Goal: Task Accomplishment & Management: Complete application form

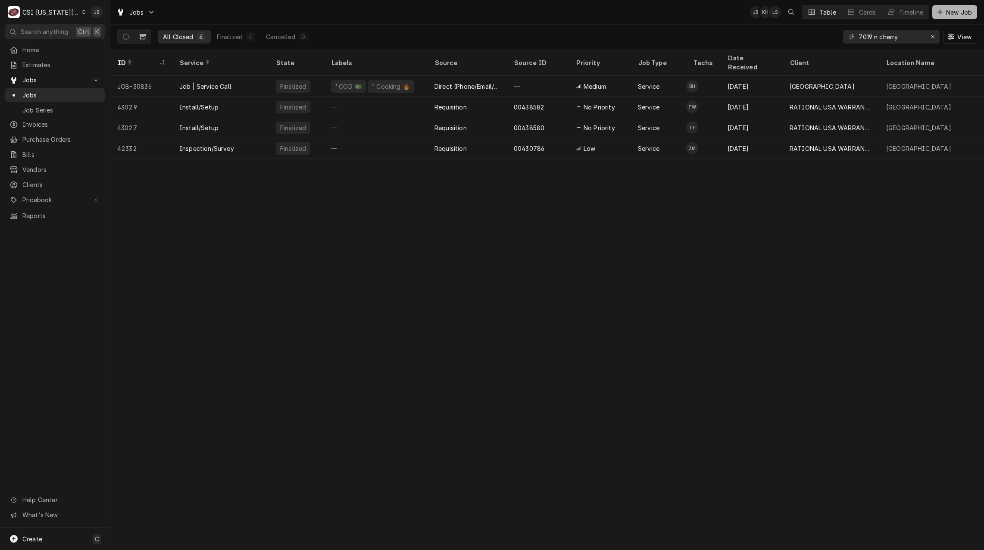
click at [955, 12] on span "New Job" at bounding box center [959, 12] width 29 height 9
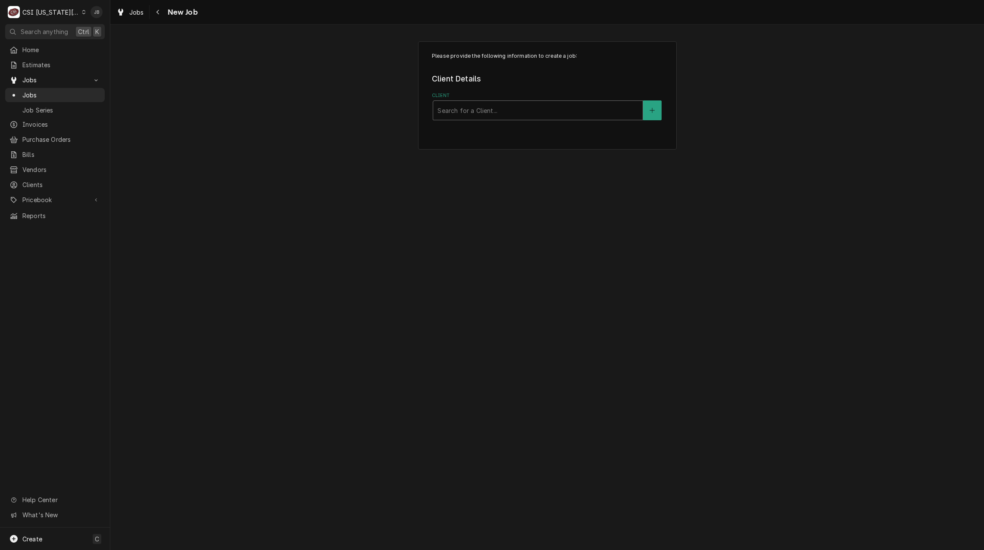
click at [479, 112] on div "Client" at bounding box center [538, 111] width 201 height 16
type input "oak hill da"
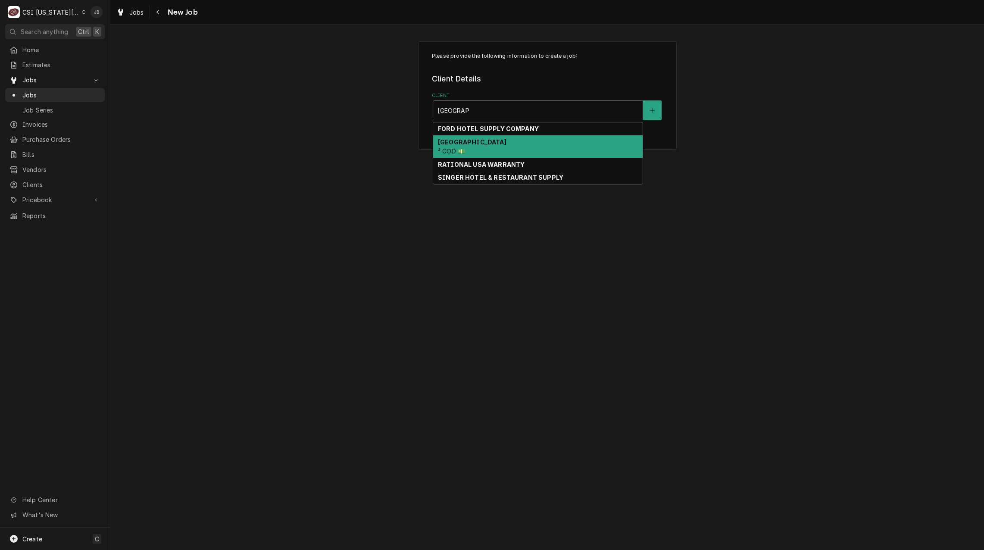
click at [479, 147] on div "OAKHILL DAY SCHOOL ² COD 💵" at bounding box center [538, 146] width 210 height 22
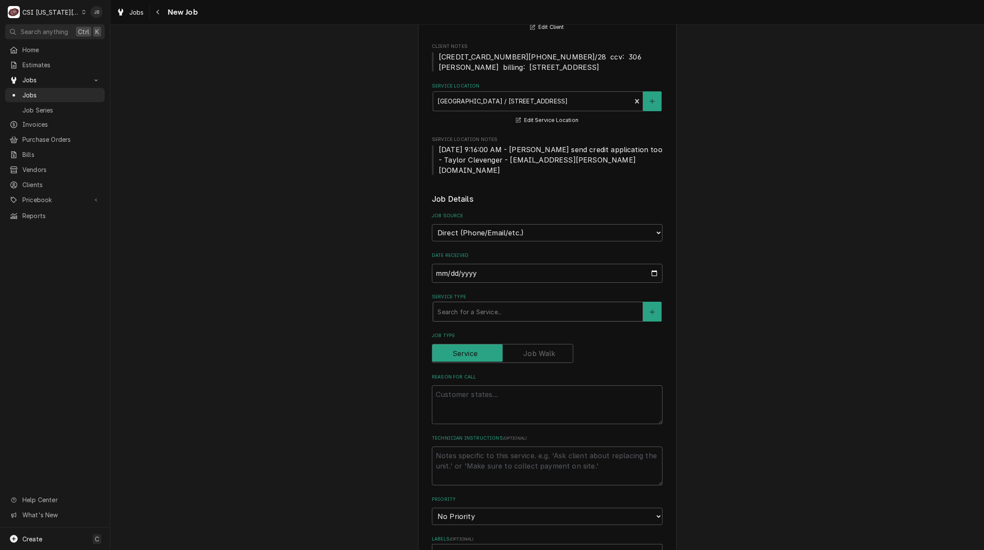
scroll to position [86, 0]
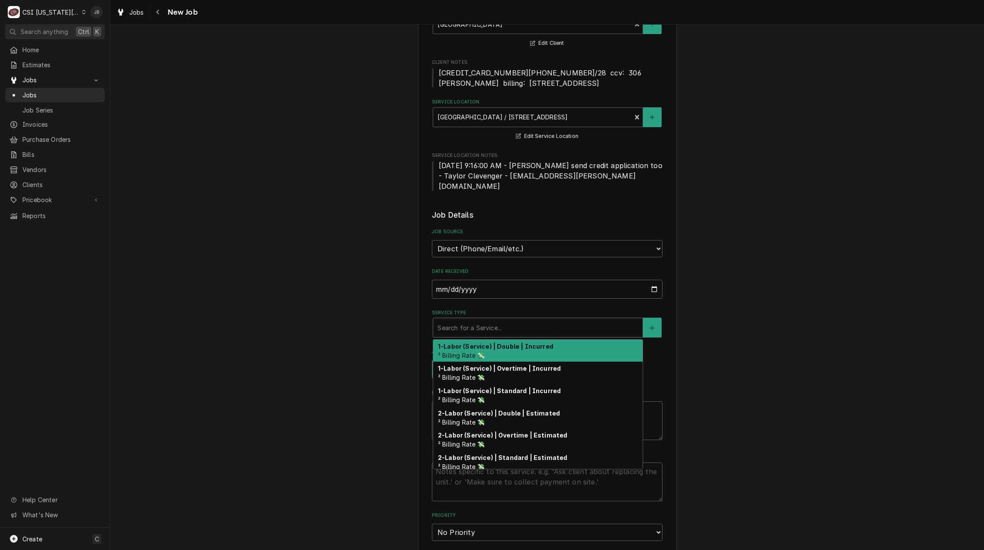
click at [466, 320] on div "Service Type" at bounding box center [538, 328] width 201 height 16
type textarea "x"
type input "j"
type textarea "x"
type input "jo"
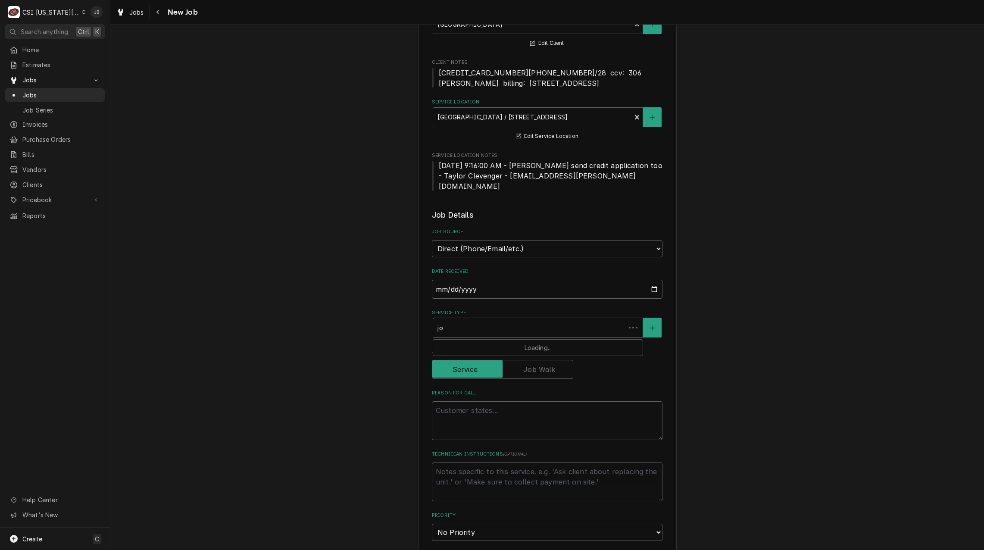
type textarea "x"
type input "job"
type textarea "x"
type input "job"
type textarea "x"
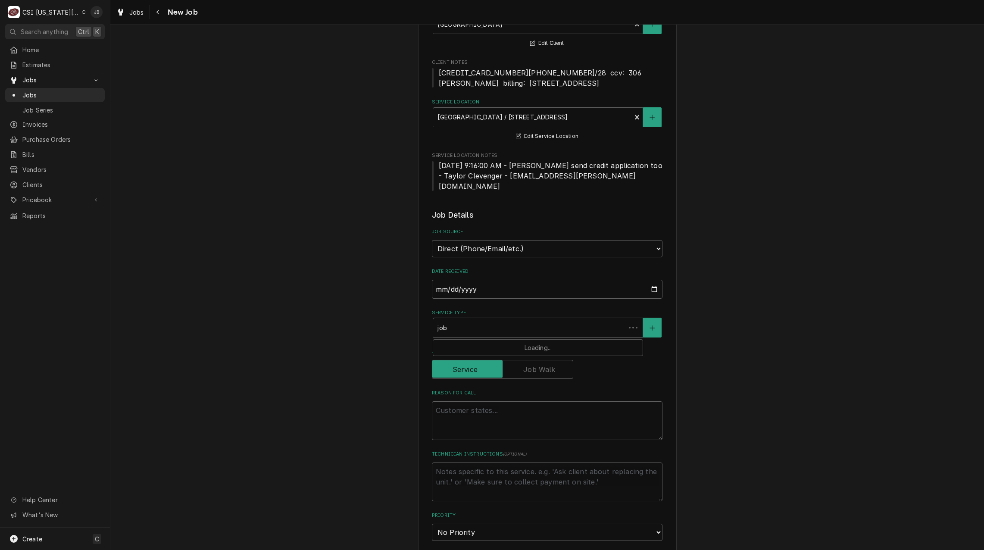
type input "job c"
type textarea "x"
type input "job ca"
type textarea "x"
type input "job cal"
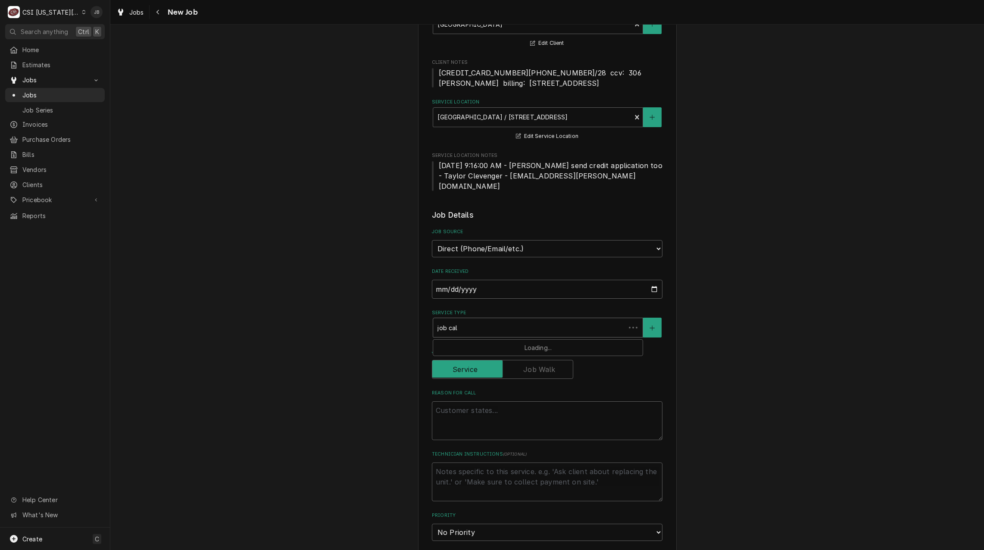
type textarea "x"
type input "job call"
click at [463, 352] on span "¹ Service Type 🛠️" at bounding box center [463, 355] width 51 height 7
click at [460, 418] on textarea "Reason For Call" at bounding box center [547, 435] width 231 height 39
type textarea "x"
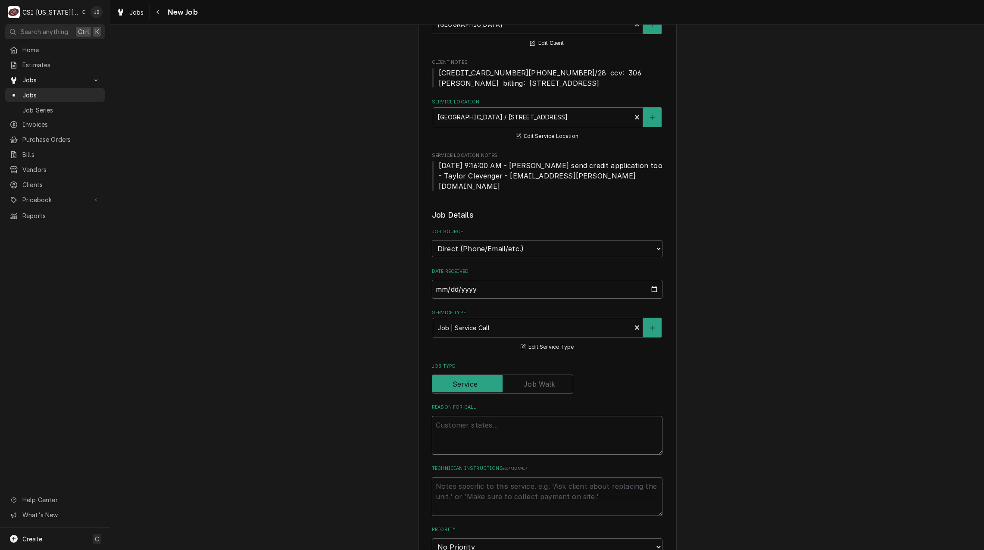
type textarea "3"
type textarea "x"
type textarea "3"
type textarea "x"
type textarea "3 i"
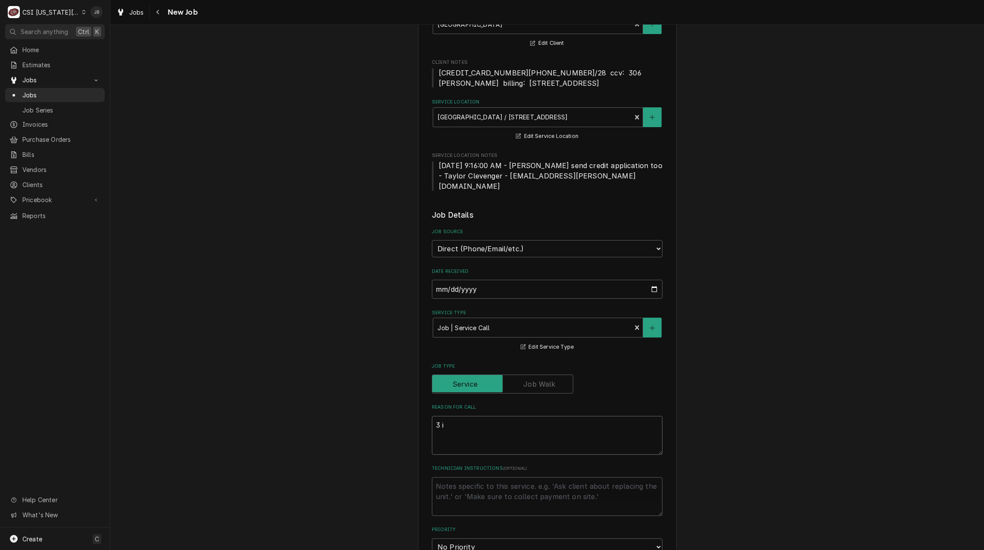
type textarea "x"
type textarea "3 is"
type textarea "x"
type textarea "3 iss"
type textarea "x"
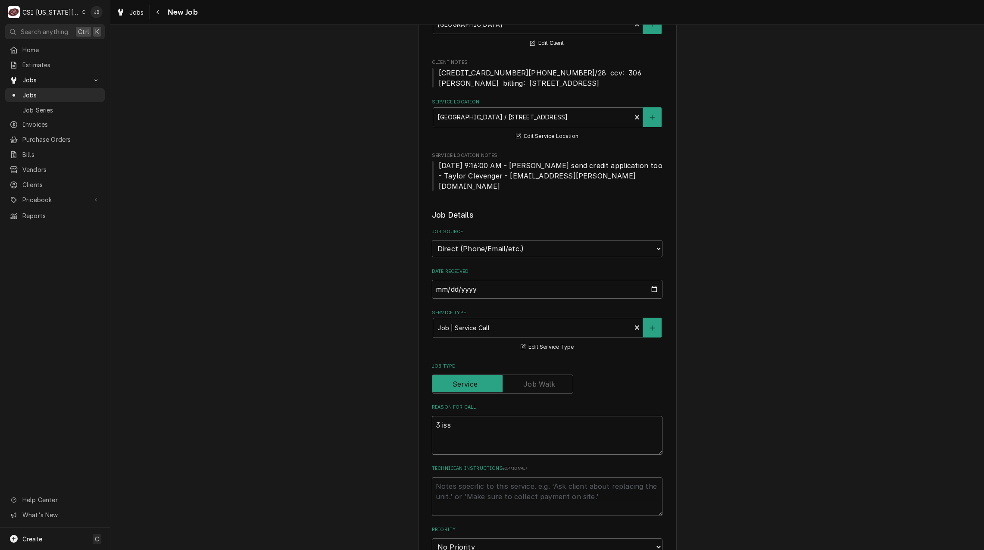
type textarea "3 issu"
type textarea "x"
type textarea "3 issue"
type textarea "x"
type textarea "3 issues"
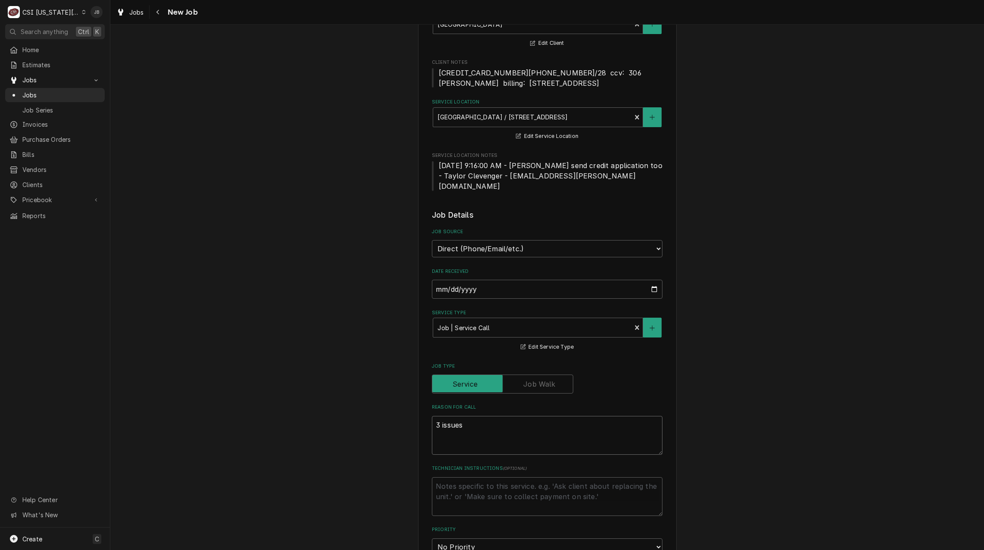
type textarea "x"
type textarea "3 issues"
type textarea "x"
type textarea "3 issues t"
type textarea "x"
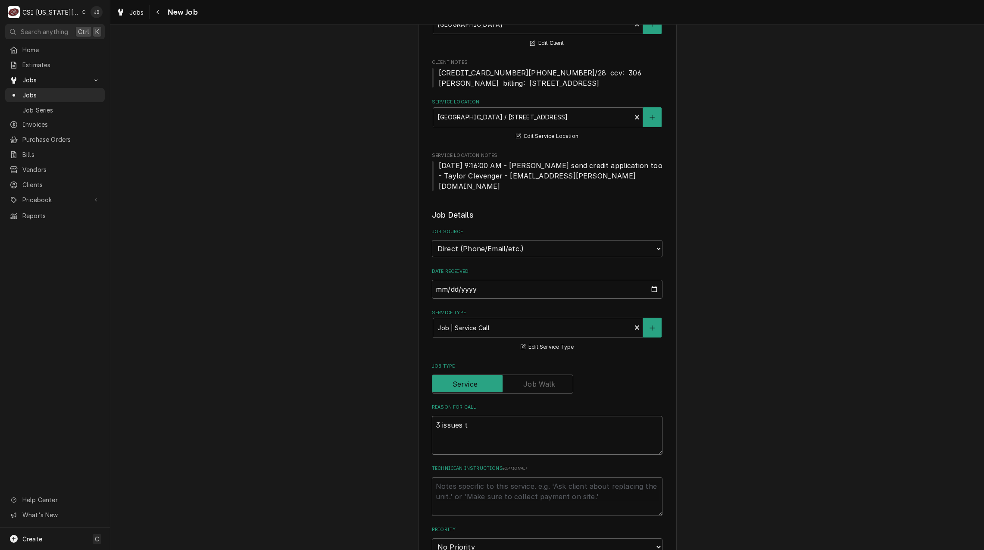
type textarea "3 issues to"
type textarea "x"
type textarea "3 issues to"
type textarea "x"
type textarea "3 issues to b"
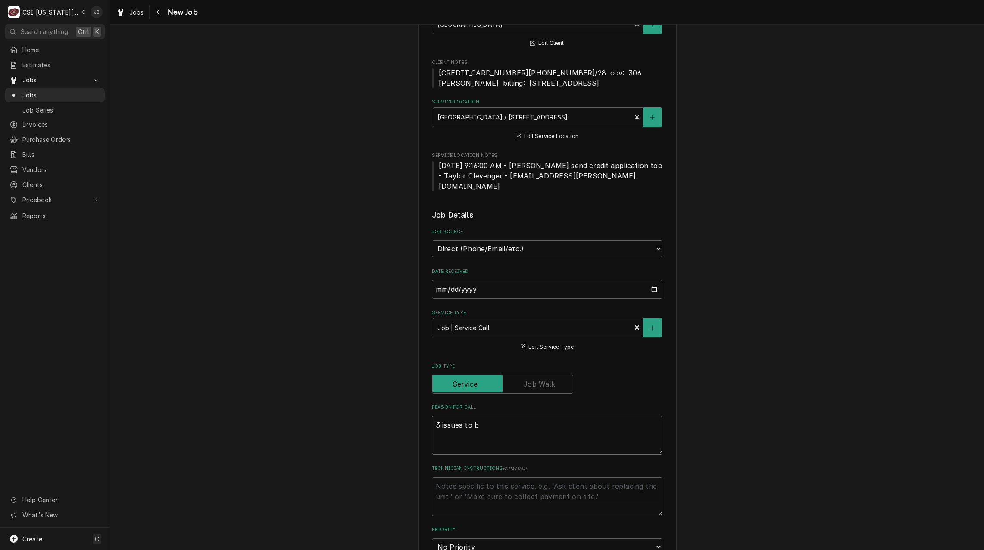
type textarea "x"
type textarea "3 issues to be"
type textarea "x"
type textarea "3 issues to be"
type textarea "x"
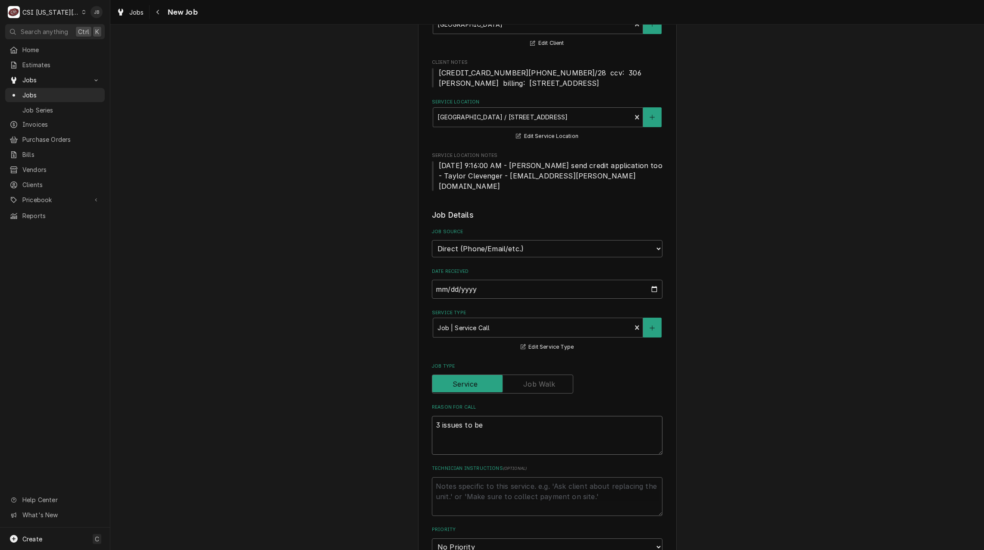
type textarea "3 issues to be r"
type textarea "x"
type textarea "3 issues to be re"
type textarea "x"
type textarea "3 issues to be res"
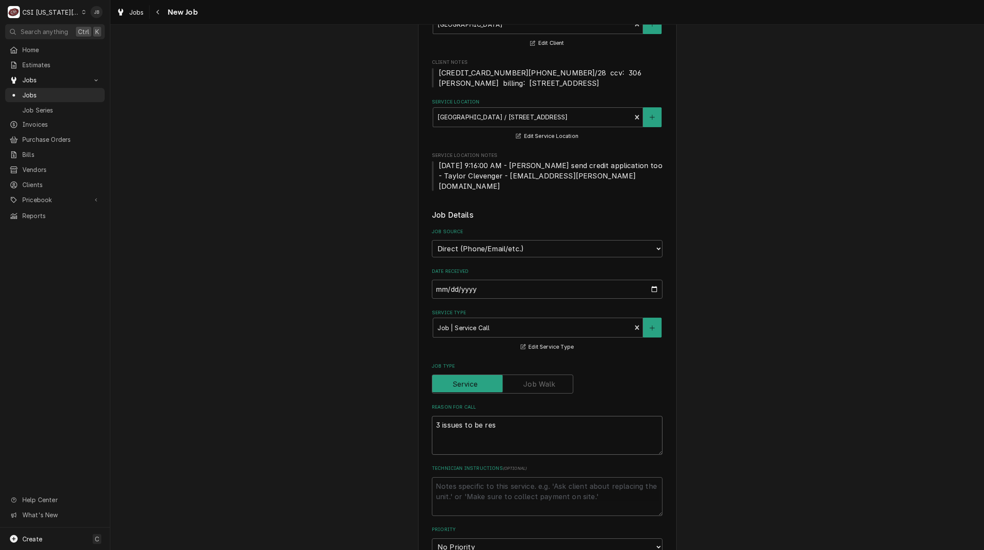
type textarea "x"
type textarea "3 issues to be reso"
type textarea "x"
type textarea "3 issues to be resol"
type textarea "x"
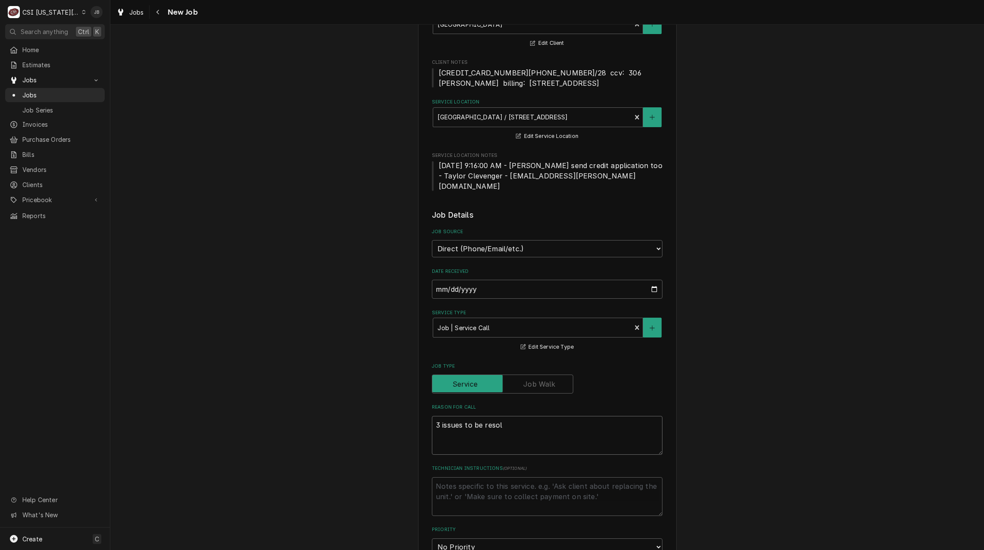
type textarea "3 issues to be resolv"
type textarea "x"
type textarea "3 issues to be resolve"
type textarea "x"
type textarea "3 issues to be resolved"
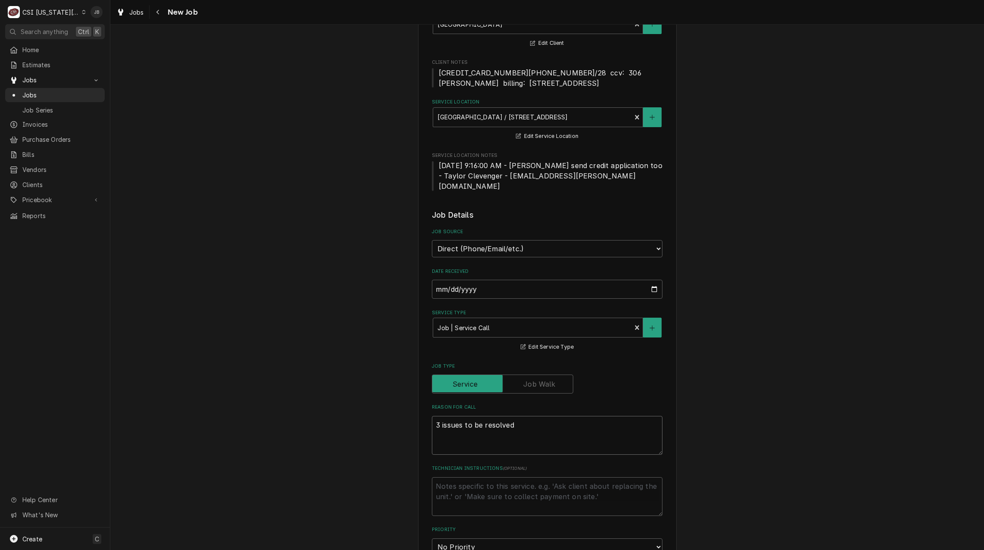
type textarea "x"
type textarea "3 issues to be resolved."
type textarea "x"
type textarea "3 issues to be resolved."
type textarea "x"
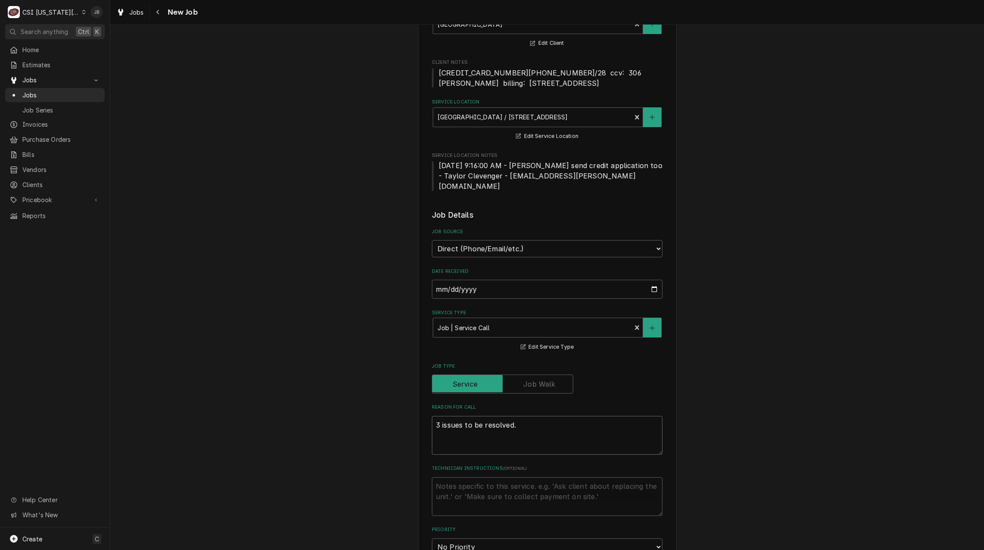
type textarea "3 issues to be resolved."
type textarea "x"
type textarea "3 issues to be resolved. 1"
type textarea "x"
type textarea "3 issues to be resolved. 1."
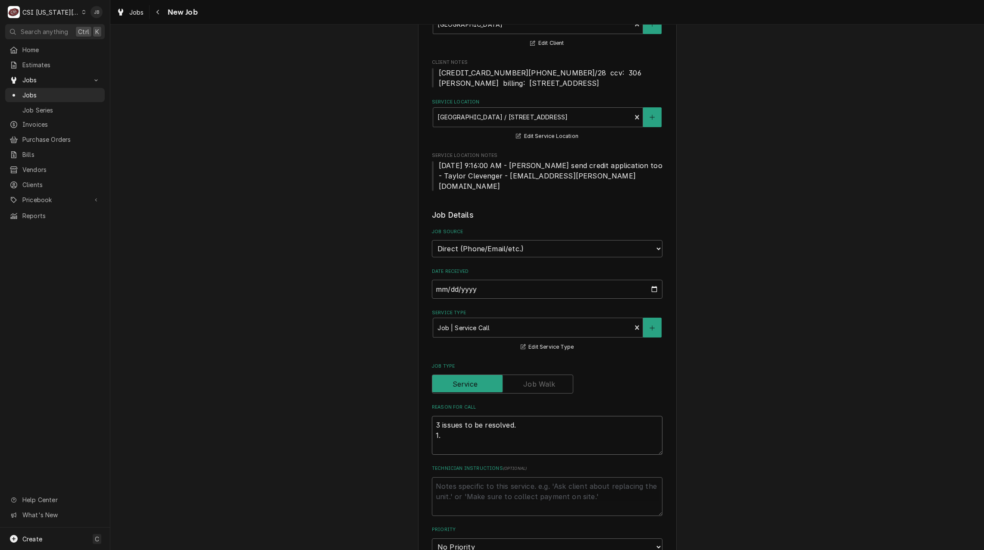
type textarea "x"
type textarea "3 issues to be resolved. 1."
type textarea "x"
type textarea "3 issues to be resolved. 1. F"
type textarea "x"
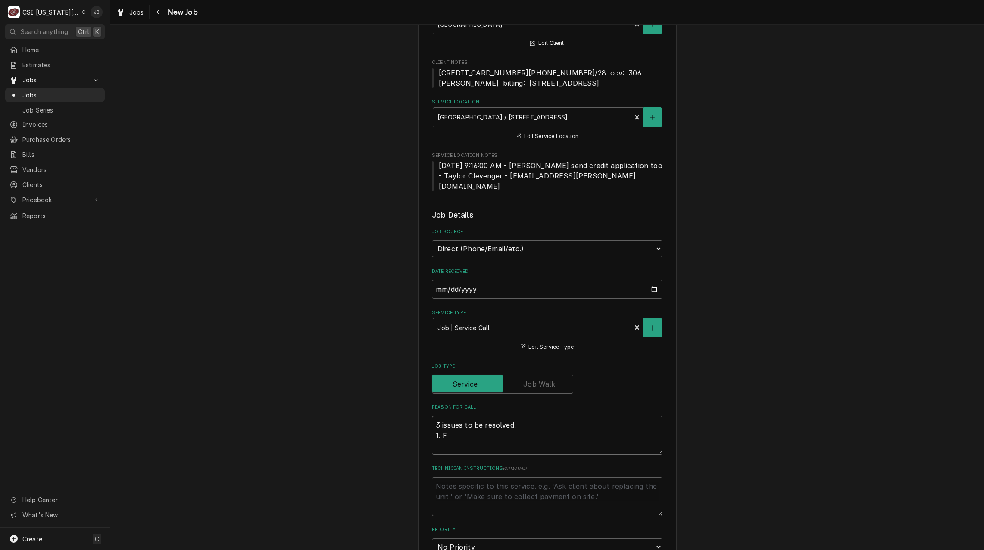
type textarea "3 issues to be resolved. 1. Fr"
type textarea "x"
type textarea "3 issues to be resolved. 1. Fry"
type textarea "x"
type textarea "3 issues to be resolved. 1. Frye"
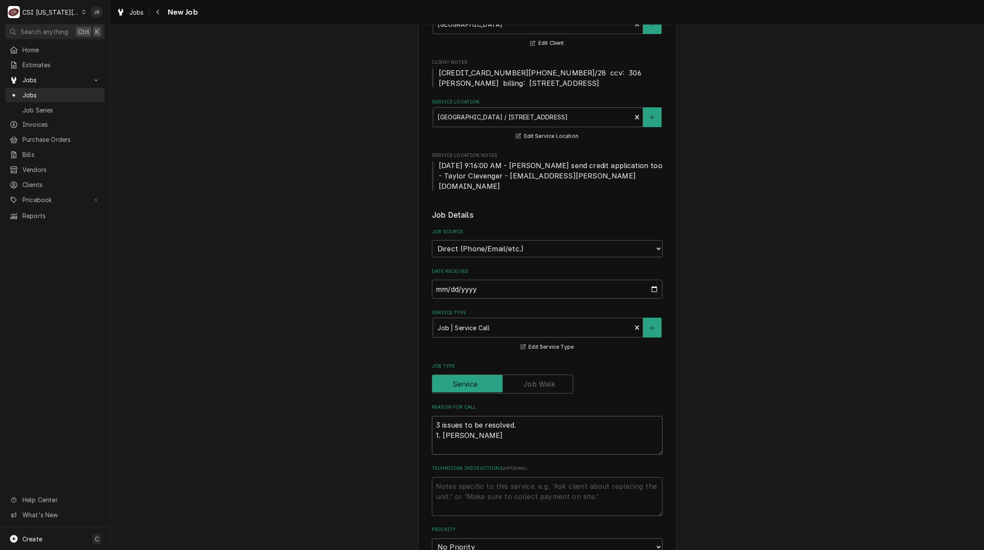
type textarea "x"
type textarea "3 issues to be resolved. 1. Fryer"
type textarea "x"
type textarea "3 issues to be resolved. 1. Fryer"
type textarea "x"
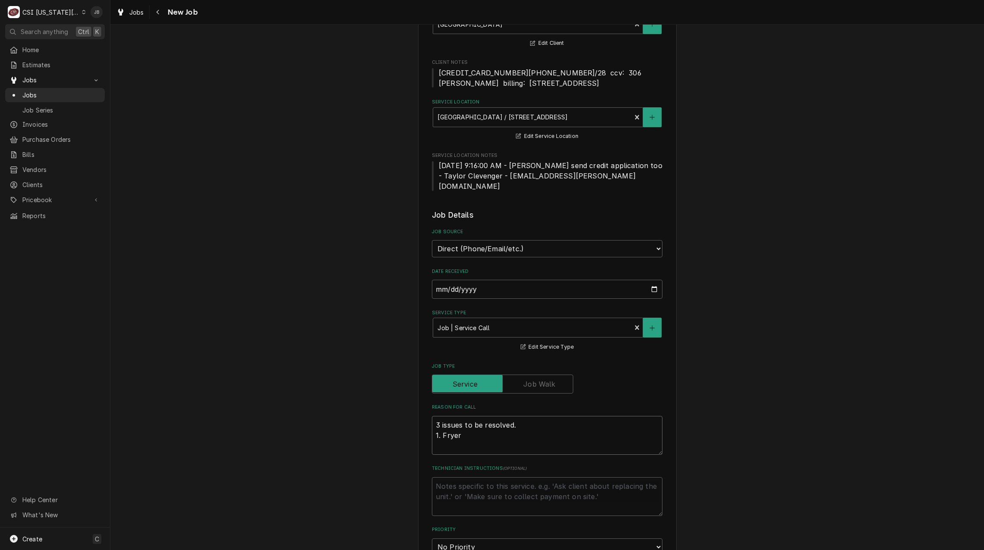
type textarea "3 issues to be resolved. 1. Fryer n"
type textarea "x"
type textarea "3 issues to be resolved. 1. Fryer ne"
type textarea "x"
type textarea "3 issues to be resolved. 1. Fryer nee"
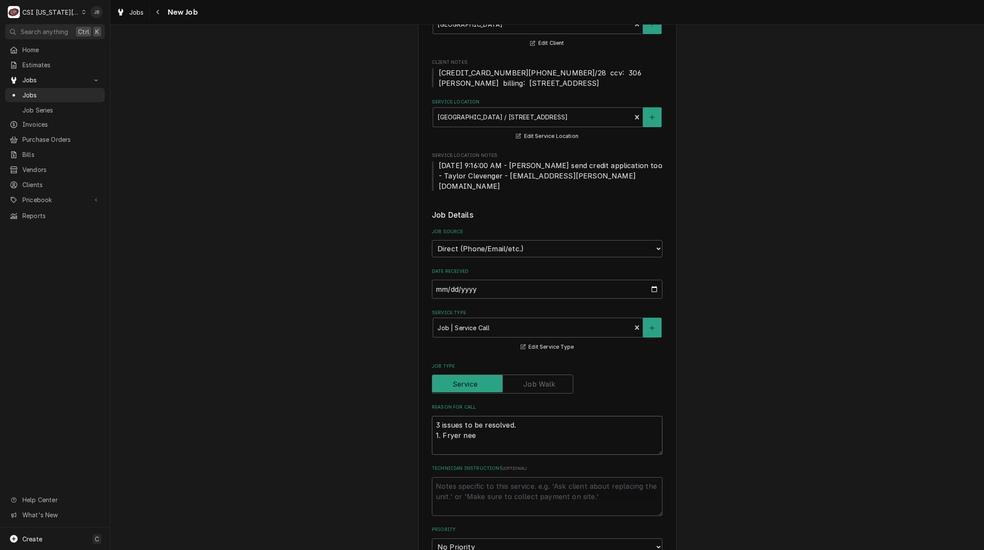
type textarea "x"
type textarea "3 issues to be resolved. 1. Fryer need"
type textarea "x"
type textarea "3 issues to be resolved. 1. Fryer needs"
type textarea "x"
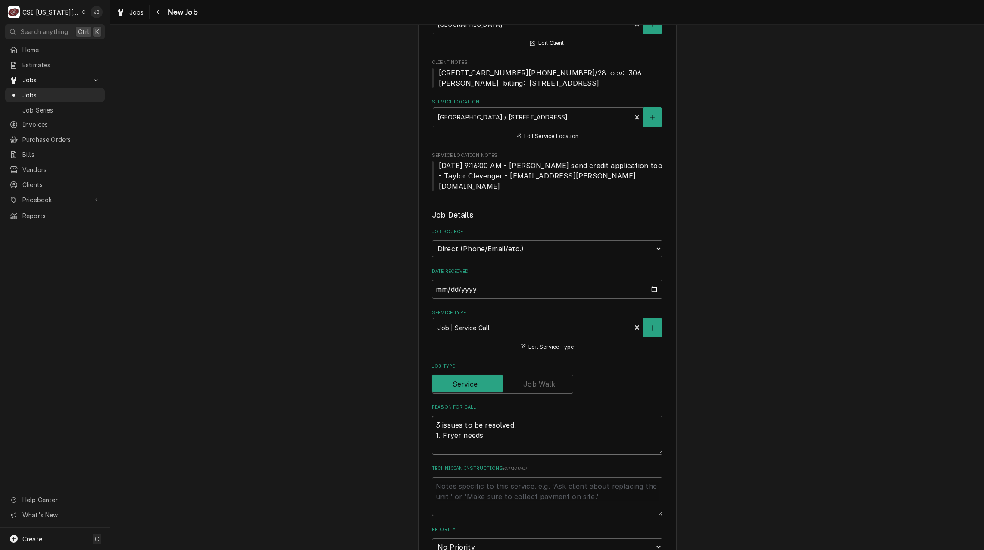
type textarea "3 issues to be resolved. 1. Fryer needs"
type textarea "x"
type textarea "3 issues to be resolved. 1. Fryer needs t"
type textarea "x"
type textarea "3 issues to be resolved. 1. Fryer needs to"
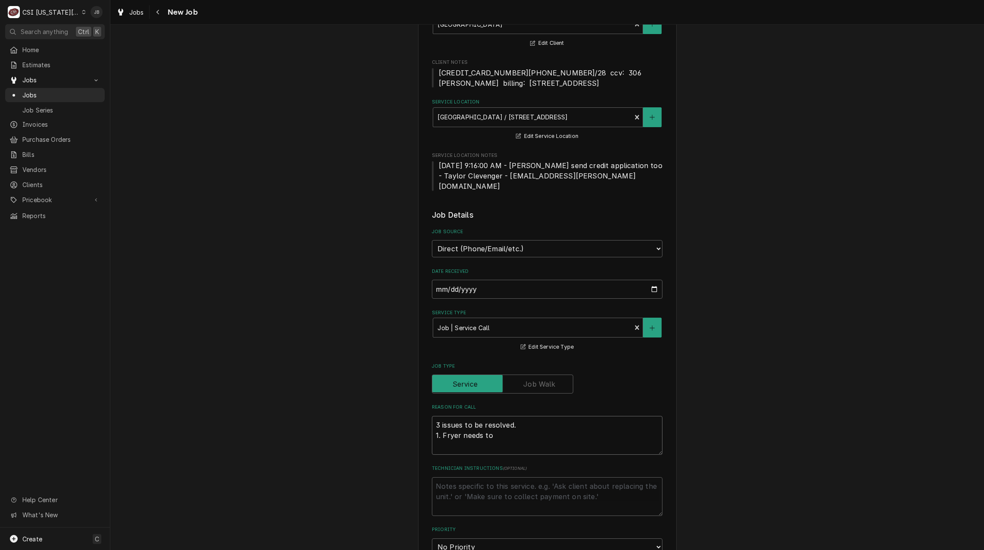
type textarea "x"
type textarea "3 issues to be resolved. 1. Fryer needs to"
type textarea "x"
type textarea "3 issues to be resolved. 1. Fryer needs to b"
type textarea "x"
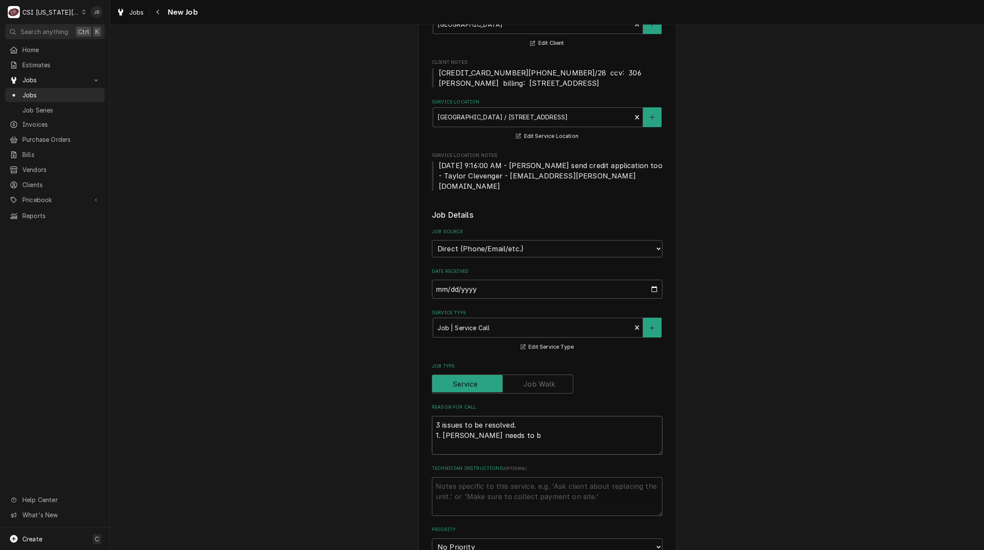
type textarea "3 issues to be resolved. 1. Fryer needs to be"
type textarea "x"
type textarea "3 issues to be resolved. 1. Fryer needs to be"
type textarea "x"
type textarea "3 issues to be resolved. 1. Fryer needs to be c"
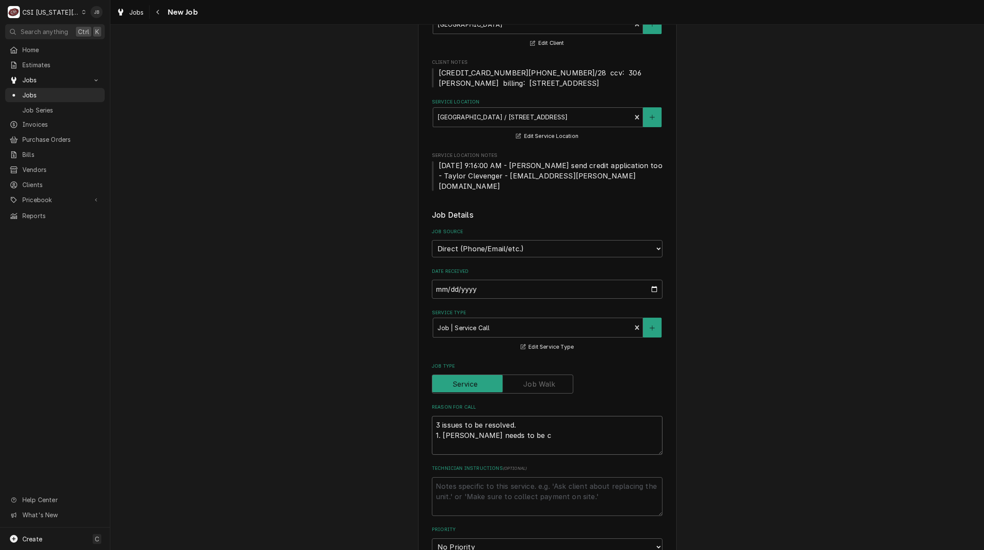
type textarea "x"
type textarea "3 issues to be resolved. 1. Fryer needs to be co"
type textarea "x"
type textarea "3 issues to be resolved. 1. Fryer needs to be con"
type textarea "x"
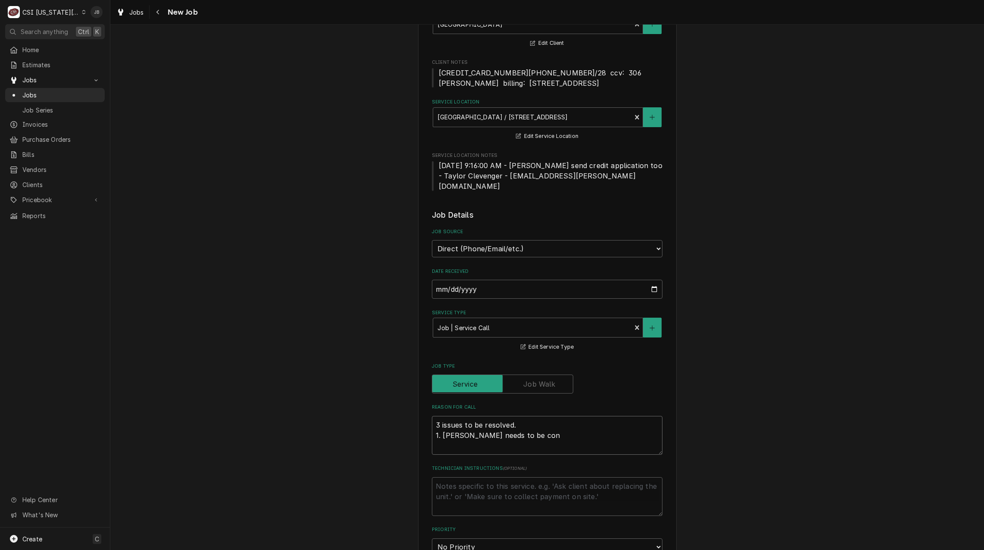
type textarea "3 issues to be resolved. 1. Fryer needs to be conn"
type textarea "x"
type textarea "3 issues to be resolved. 1. Fryer needs to be conne"
type textarea "x"
type textarea "3 issues to be resolved. 1. Fryer needs to be connec"
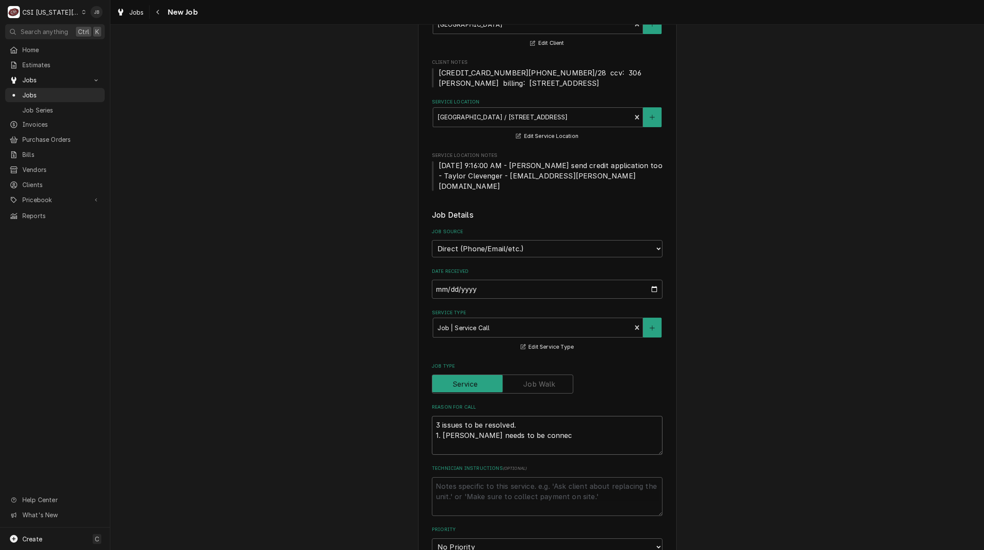
type textarea "x"
type textarea "3 issues to be resolved. 1. Fryer needs to be connect"
type textarea "x"
type textarea "3 issues to be resolved. 1. Fryer needs to be connecte"
type textarea "x"
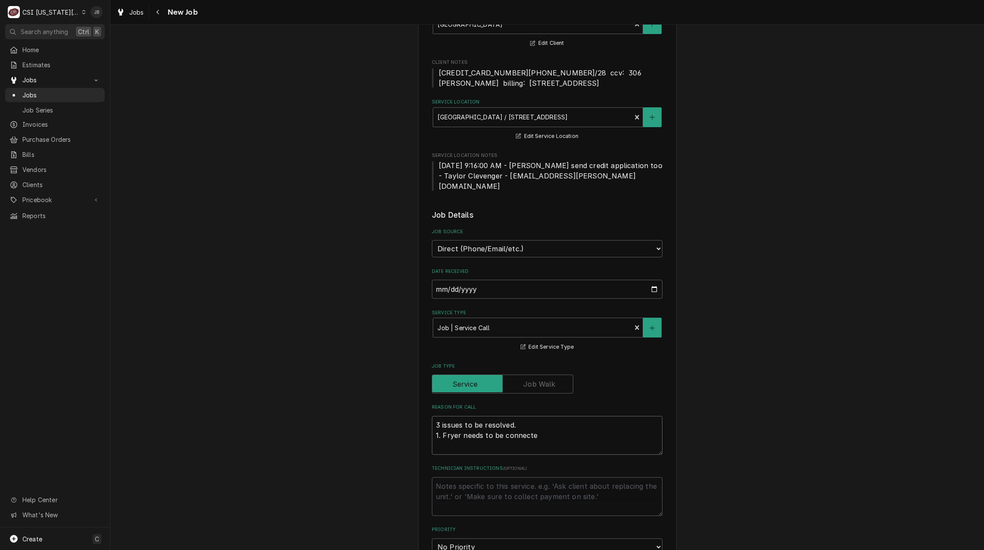
type textarea "3 issues to be resolved. 1. Fryer needs to be connected"
type textarea "x"
type textarea "3 issues to be resolved. 1. Fryer needs to be connected."
type textarea "x"
type textarea "3 issues to be resolved. 1. Fryer needs to be connected."
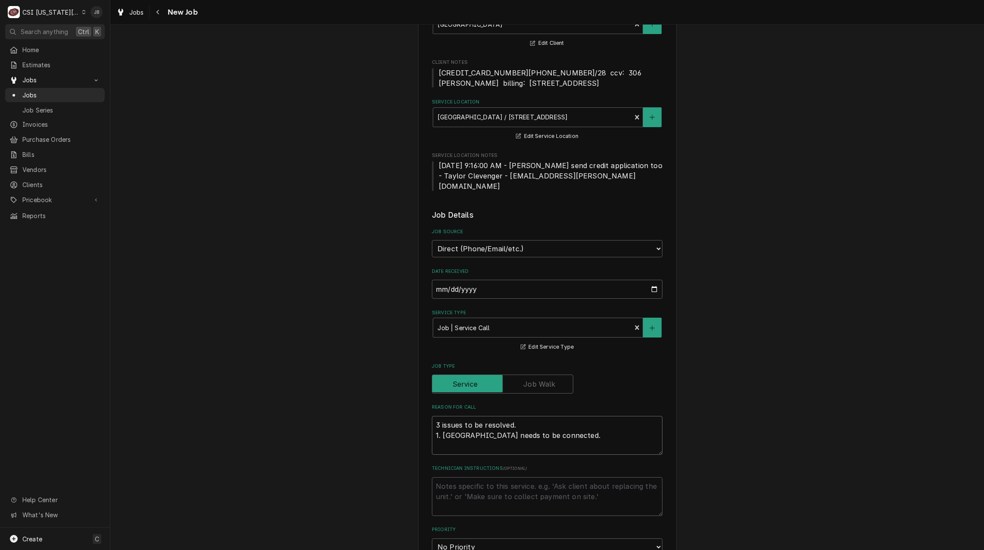
type textarea "x"
type textarea "3 issues to be resolved. 1. Fryer needs to be connected. U"
type textarea "x"
type textarea "3 issues to be resolved. 1. Fryer needs to be connected. Un"
type textarea "x"
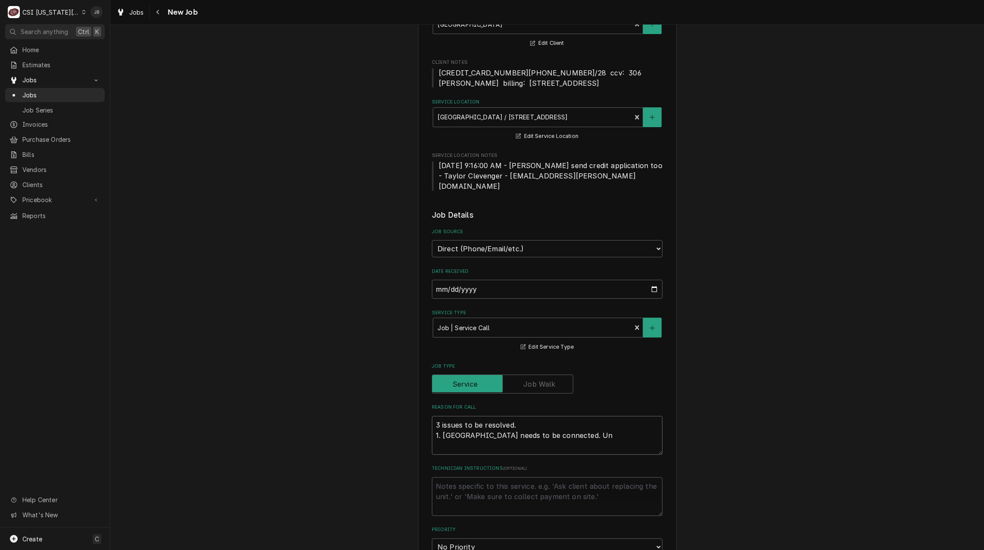
type textarea "3 issues to be resolved. 1. Fryer needs to be connected. Uni"
type textarea "x"
type textarea "3 issues to be resolved. 1. Fryer needs to be connected. Unit"
type textarea "x"
type textarea "3 issues to be resolved. 1. Fryer needs to be connected. Unit"
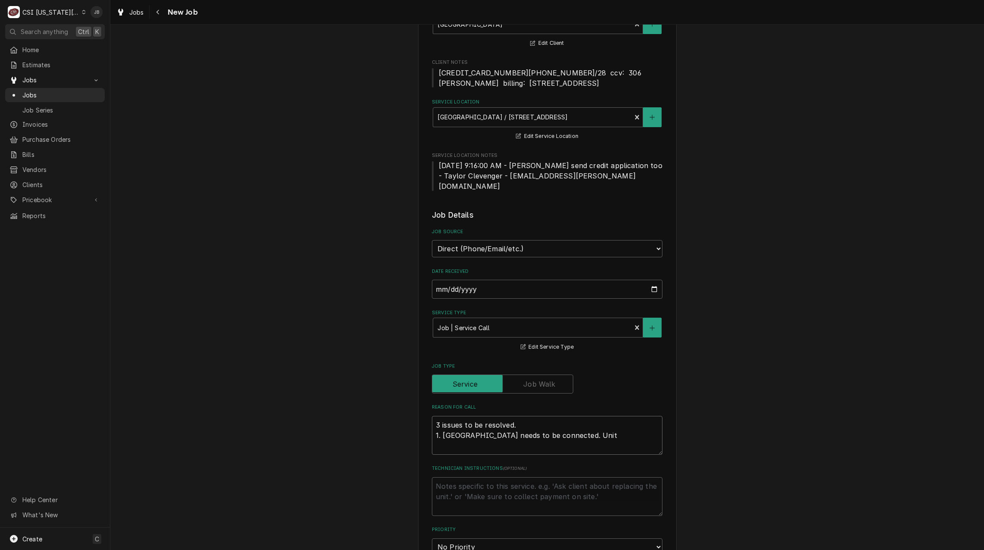
type textarea "x"
type textarea "3 issues to be resolved. 1. Fryer needs to be connected. Unit i"
type textarea "x"
type textarea "3 issues to be resolved. 1. Fryer needs to be connected. Unit is"
type textarea "x"
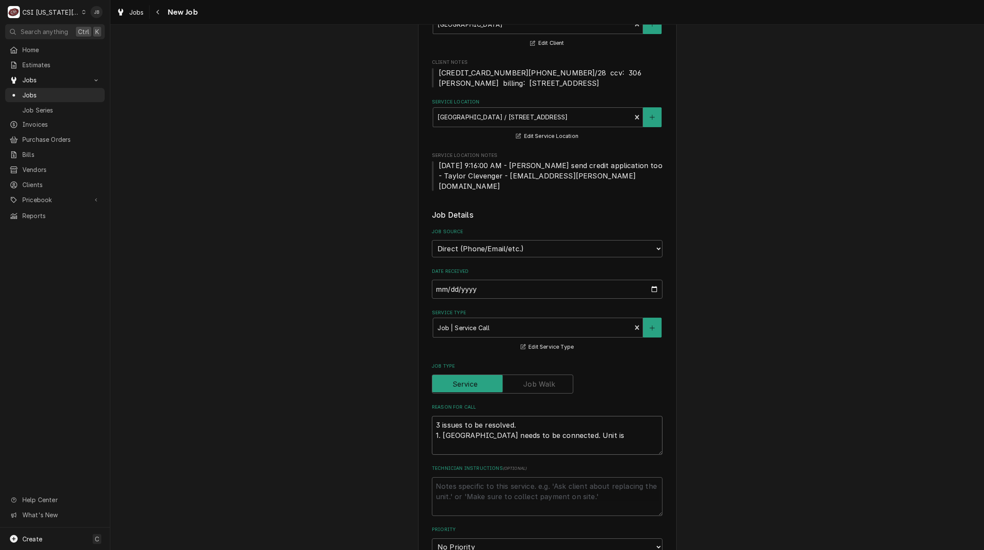
type textarea "3 issues to be resolved. 1. Fryer needs to be connected. Unit is"
type textarea "x"
type textarea "3 issues to be resolved. 1. Fryer needs to be connected. Unit is n"
type textarea "x"
type textarea "3 issues to be resolved. 1. Fryer needs to be connected. Unit is ne"
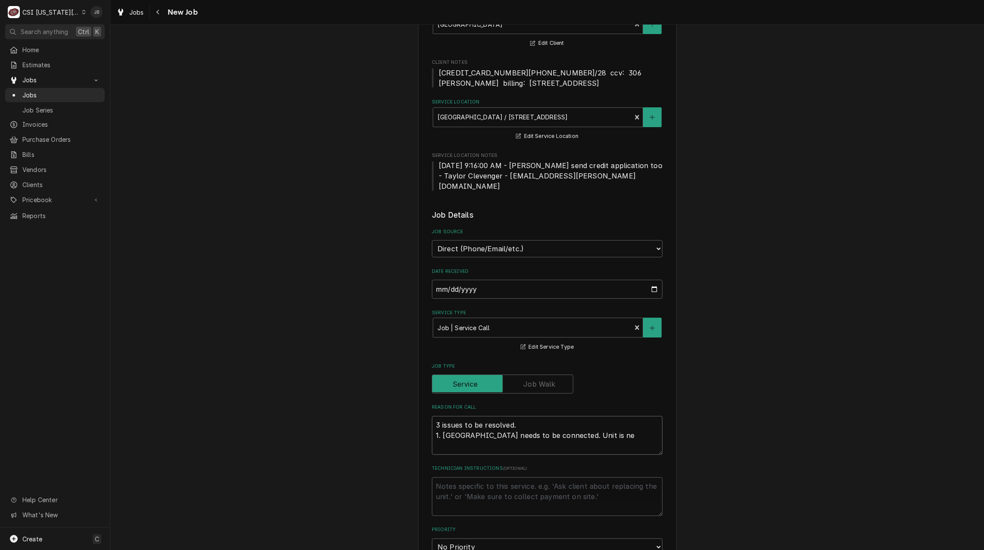
type textarea "x"
type textarea "3 issues to be resolved. 1. Fryer needs to be connected. Unit is new"
type textarea "x"
type textarea "3 issues to be resolved. 1. Fryer needs to be connected. Unit is new"
type textarea "x"
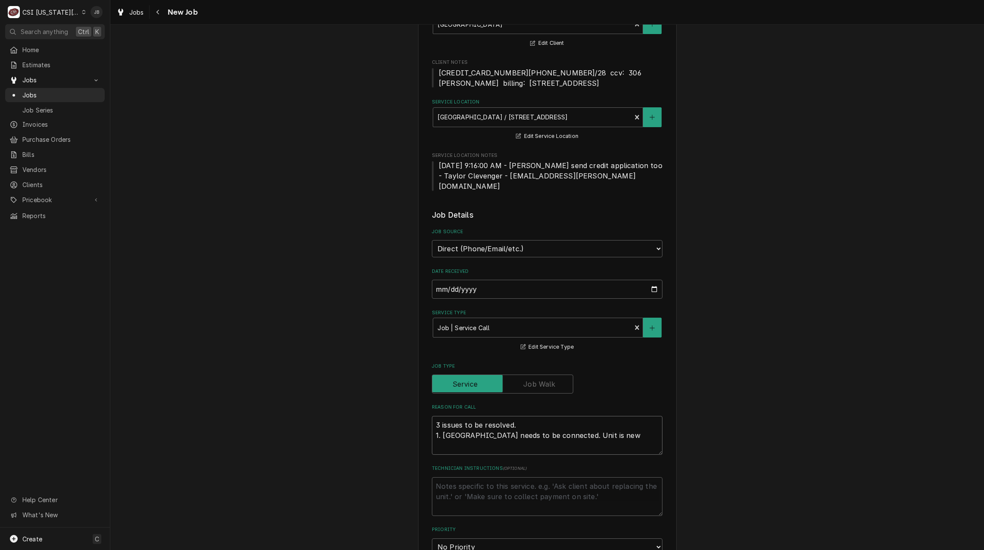
type textarea "3 issues to be resolved. 1. Fryer needs to be connected. Unit is new a"
type textarea "x"
type textarea "3 issues to be resolved. 1. Fryer needs to be connected. Unit is new an"
type textarea "x"
type textarea "3 issues to be resolved. 1. Fryer needs to be connected. Unit is new and"
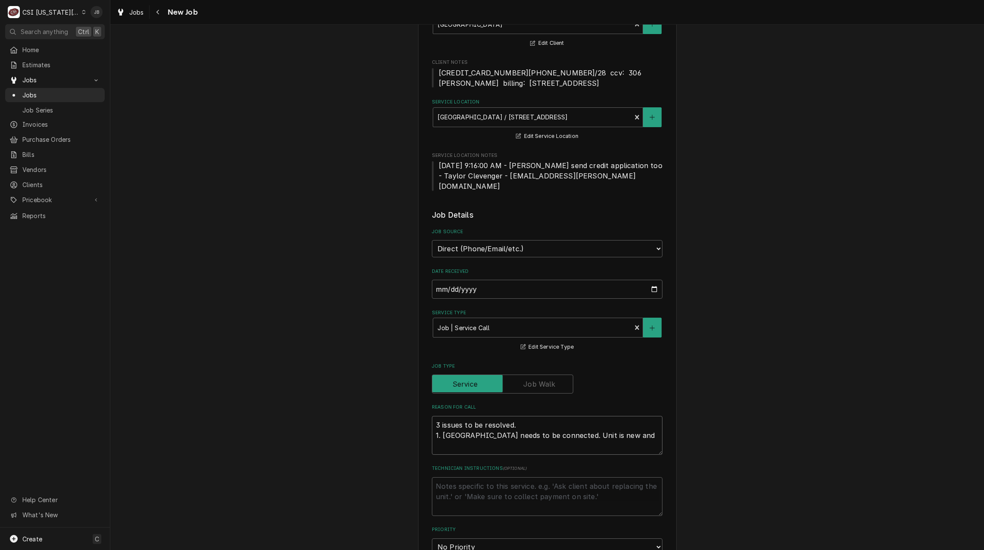
type textarea "x"
type textarea "3 issues to be resolved. 1. Fryer needs to be connected. Unit is new and"
type textarea "x"
type textarea "3 issues to be resolved. 1. Fryer needs to be connected. Unit is new and h"
type textarea "x"
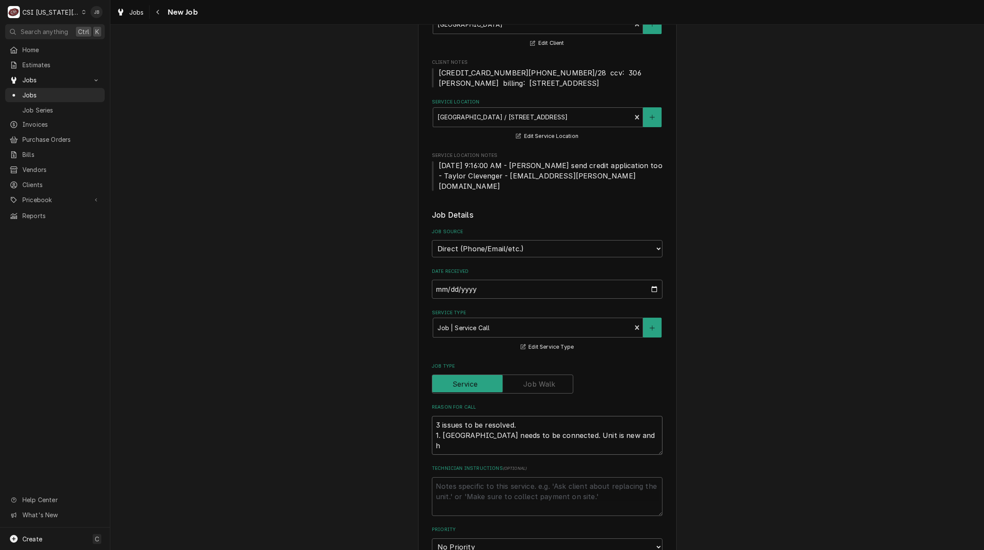
type textarea "3 issues to be resolved. 1. Fryer needs to be connected. Unit is new and ha"
type textarea "x"
type textarea "3 issues to be resolved. 1. Fryer needs to be connected. Unit is new and has"
type textarea "x"
type textarea "3 issues to be resolved. 1. Fryer needs to be connected. Unit is new and has"
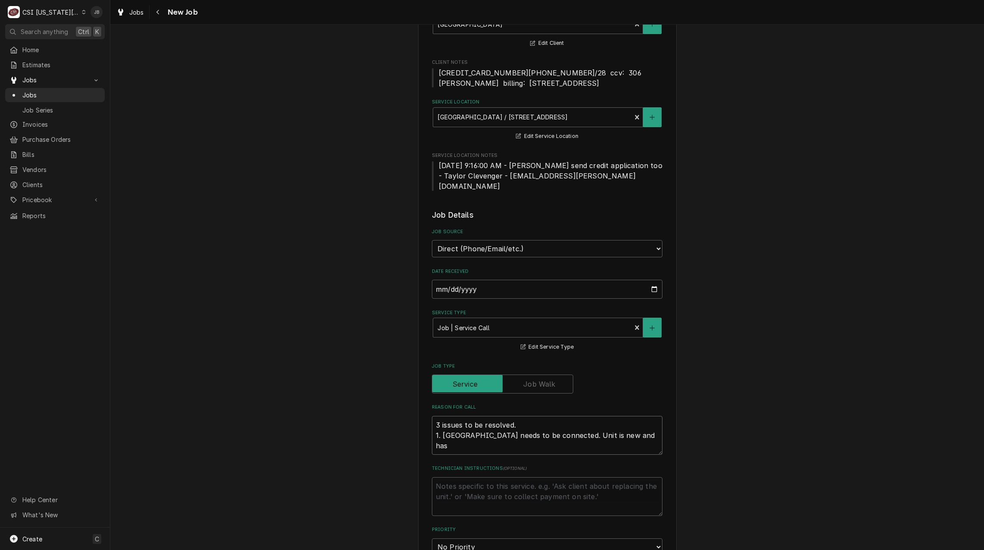
type textarea "x"
type textarea "3 issues to be resolved. 1. Fryer needs to be connected. Unit is new and has e"
type textarea "x"
type textarea "3 issues to be resolved. 1. Fryer needs to be connected. Unit is new and has en"
type textarea "x"
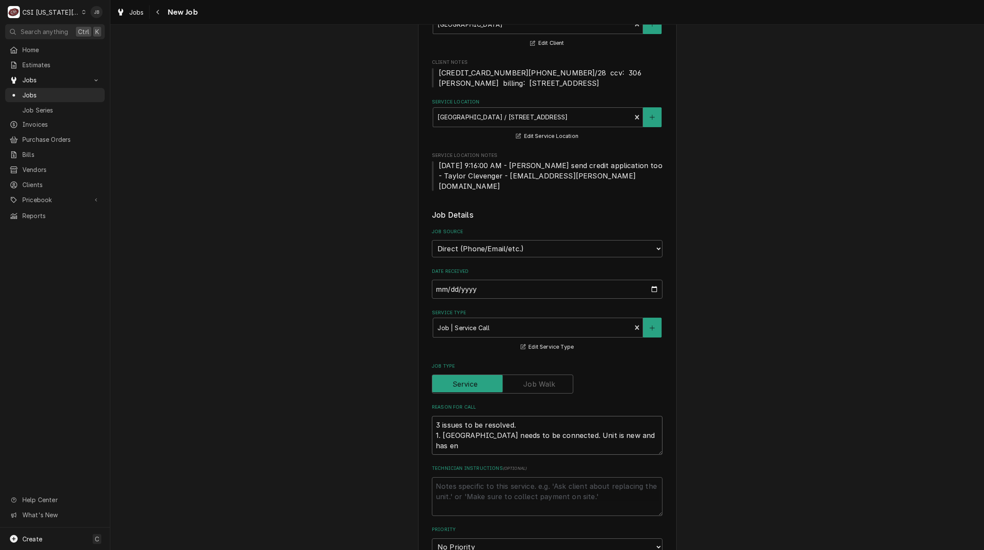
type textarea "3 issues to be resolved. 1. Fryer needs to be connected. Unit is new and has e"
type textarea "x"
type textarea "3 issues to be resolved. 1. Fryer needs to be connected. Unit is new and has"
type textarea "x"
type textarea "3 issues to be resolved. 1. Fryer needs to be connected. Unit is new and has n"
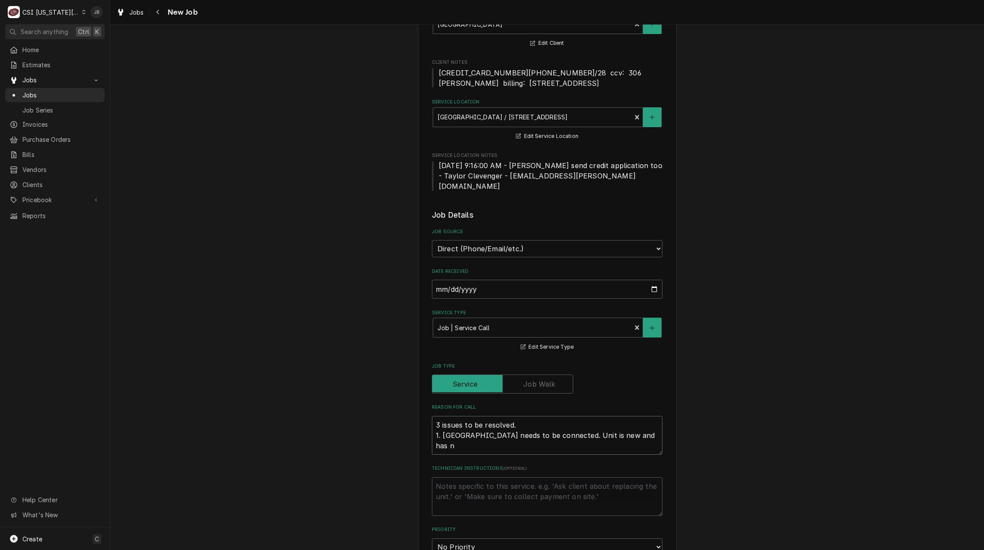
type textarea "x"
type textarea "3 issues to be resolved. 1. Fryer needs to be connected. Unit is new and has no"
type textarea "x"
type textarea "3 issues to be resolved. 1. Fryer needs to be connected. Unit is new and has not"
type textarea "x"
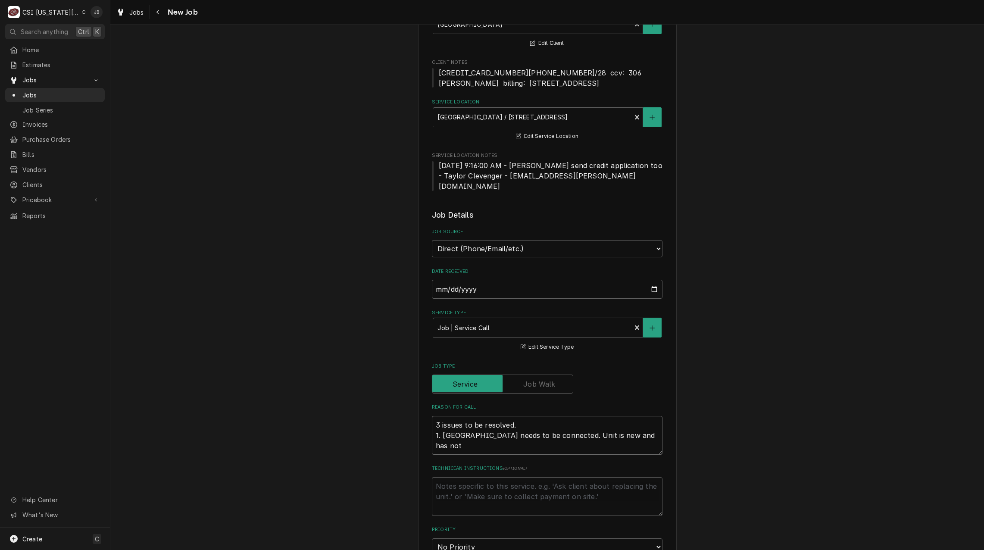
type textarea "3 issues to be resolved. 1. Fryer needs to be connected. Unit is new and has no"
type textarea "x"
type textarea "3 issues to be resolved. 1. Fryer needs to be connected. Unit is new and has no"
type textarea "x"
type textarea "3 issues to be resolved. 1. Fryer needs to be connected. Unit is new and has no…"
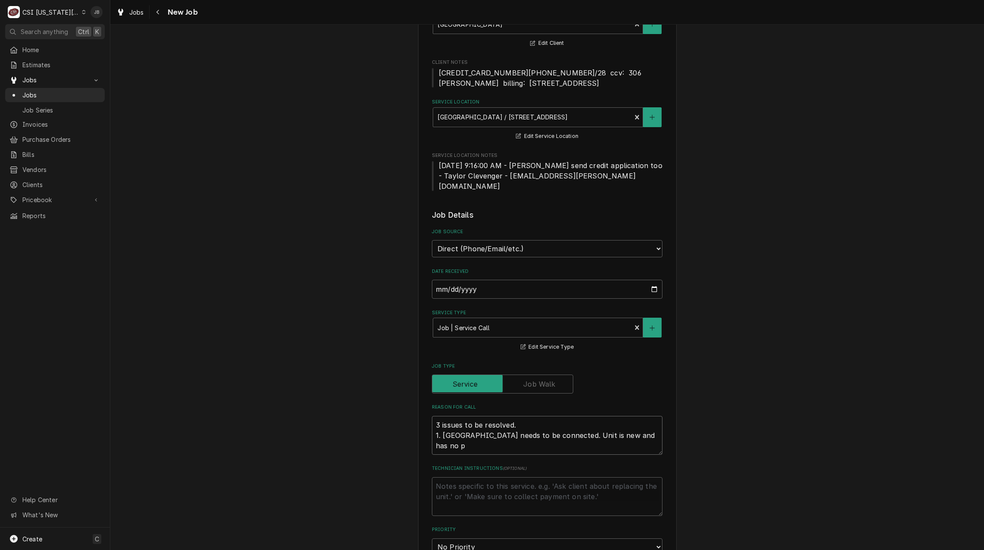
type textarea "x"
type textarea "3 issues to be resolved. 1. Fryer needs to be connected. Unit is new and has no…"
type textarea "x"
type textarea "3 issues to be resolved. 1. Fryer needs to be connected. Unit is new and has no…"
type textarea "x"
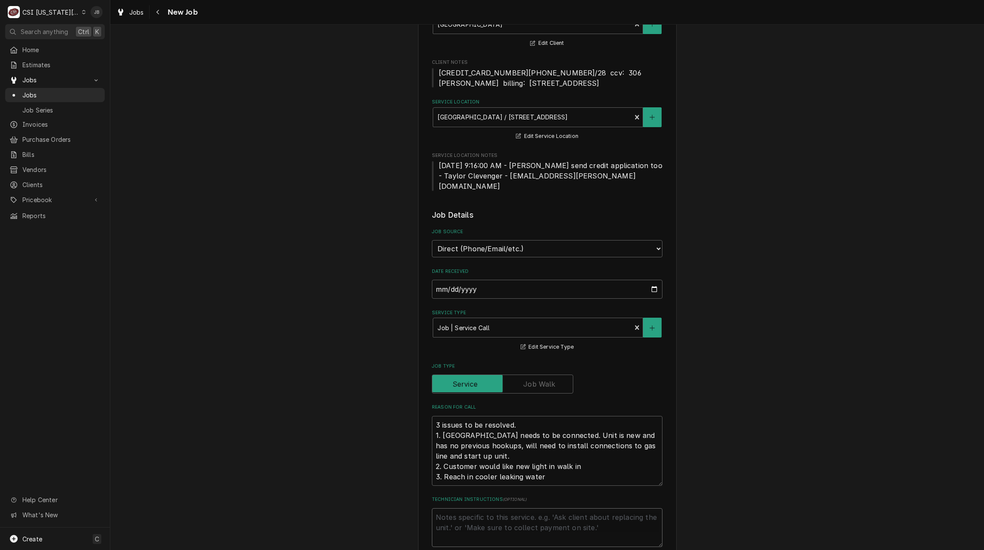
click at [454, 508] on textarea "Technician Instructions ( optional )" at bounding box center [547, 527] width 231 height 39
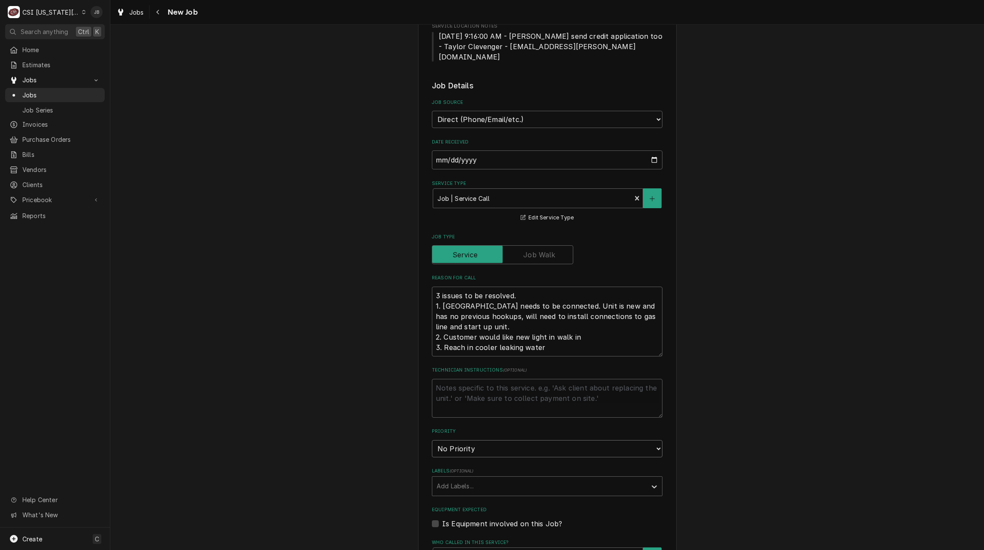
click at [481, 440] on select "No Priority Urgent High Medium Low" at bounding box center [547, 448] width 231 height 17
click at [432, 440] on select "No Priority Urgent High Medium Low" at bounding box center [547, 448] width 231 height 17
click at [447, 479] on div "Labels" at bounding box center [540, 487] width 206 height 16
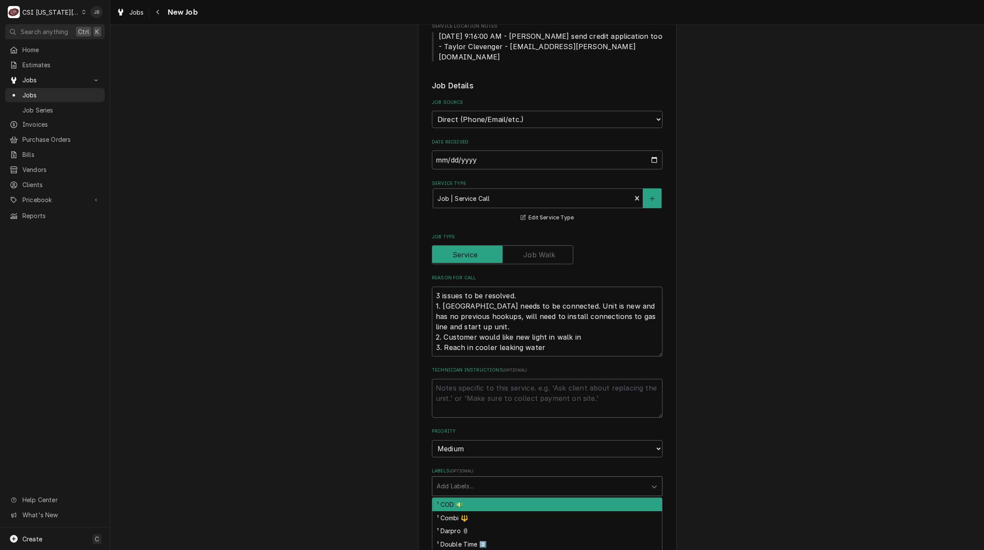
click at [457, 498] on div "¹ COD 💵" at bounding box center [547, 504] width 230 height 13
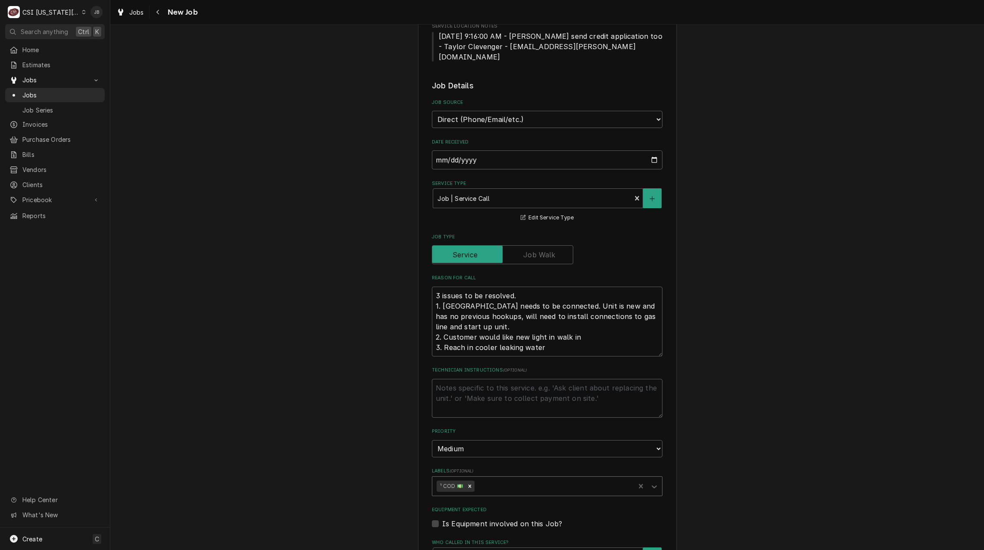
click at [502, 479] on div "Labels" at bounding box center [553, 487] width 154 height 16
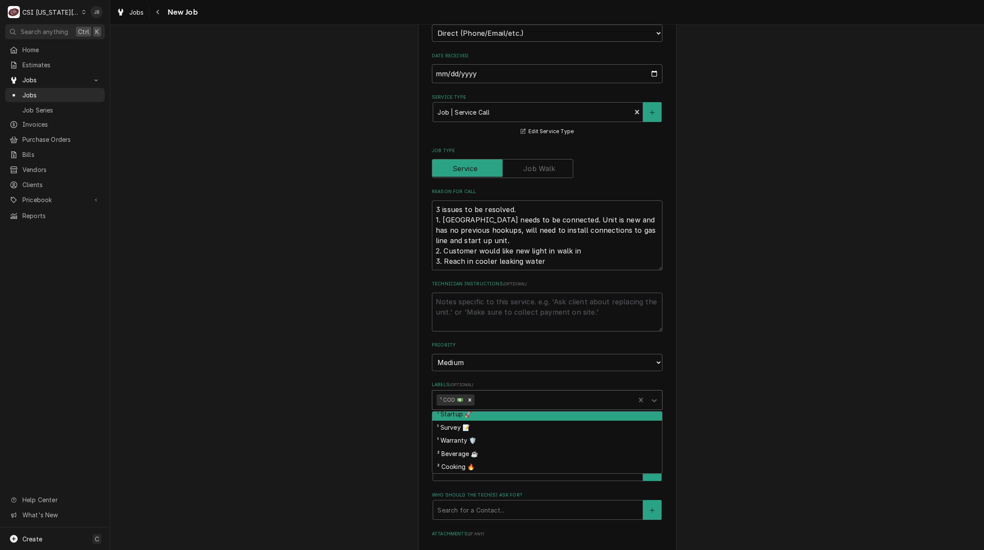
scroll to position [129, 0]
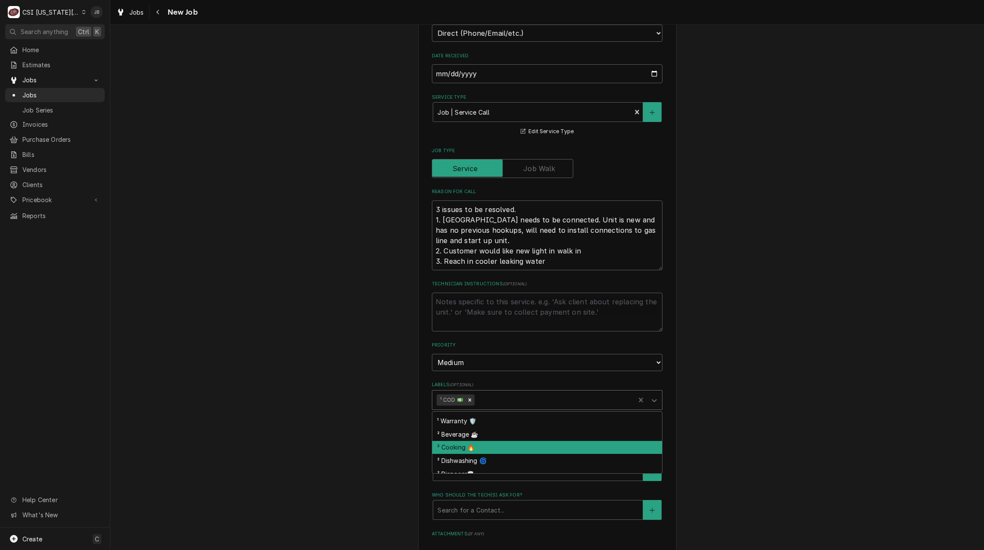
click at [488, 441] on div "² Cooking 🔥" at bounding box center [547, 447] width 230 height 13
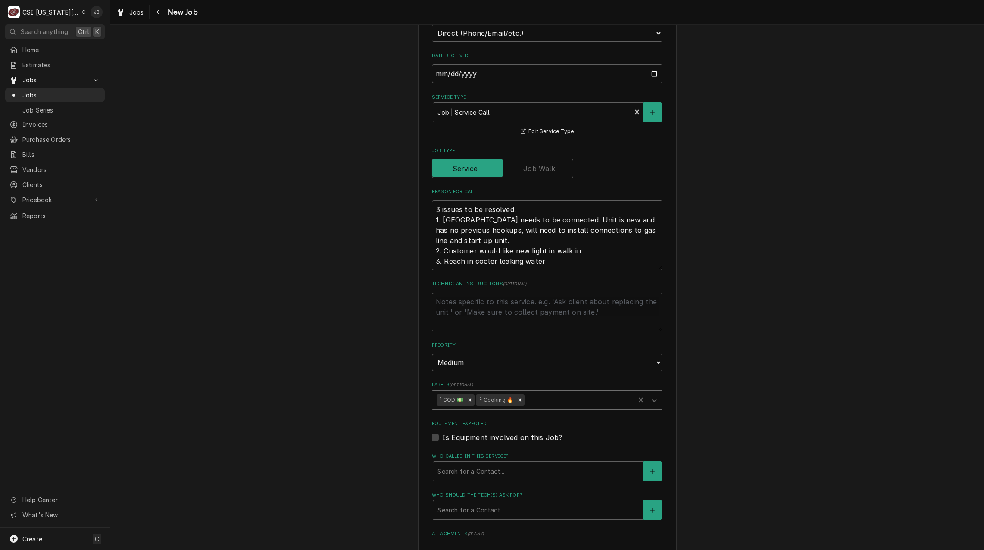
click at [546, 392] on div "Labels" at bounding box center [578, 400] width 104 height 16
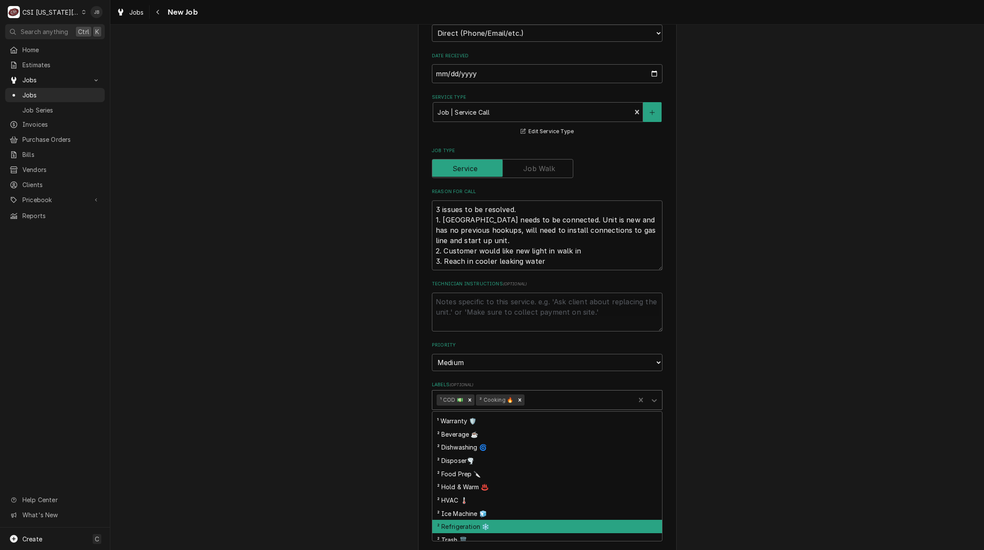
click at [481, 520] on div "² Refrigeration ❄️" at bounding box center [547, 526] width 230 height 13
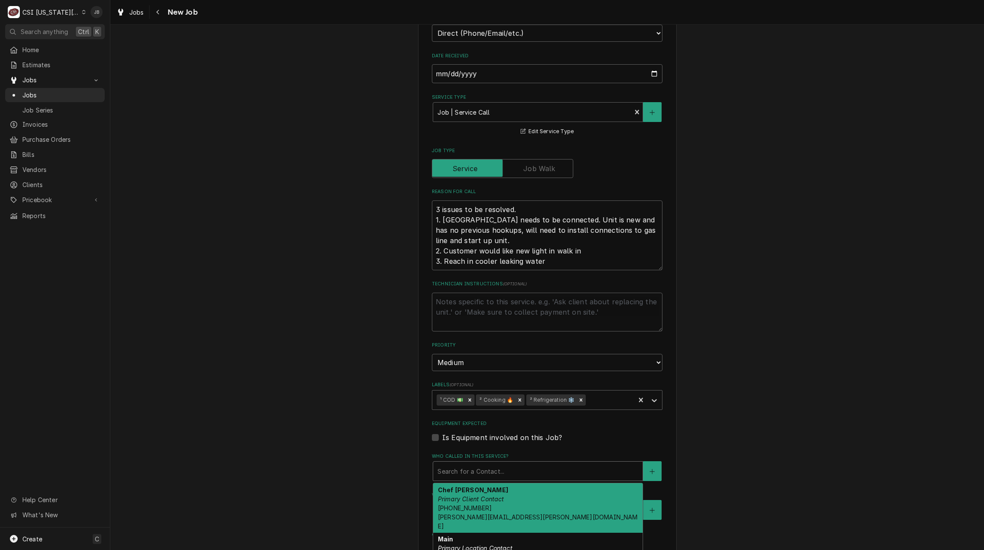
click at [451, 463] on div "Who called in this service?" at bounding box center [538, 471] width 201 height 16
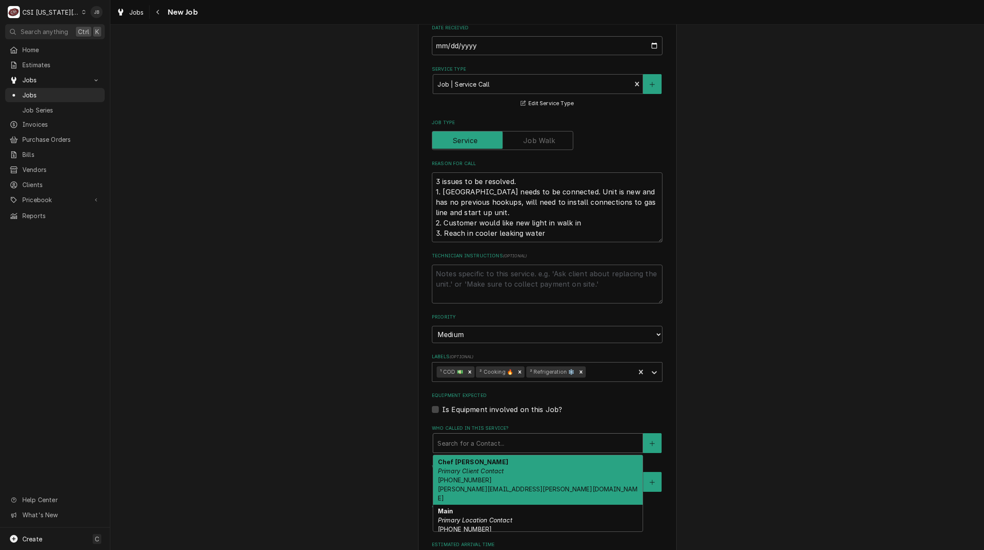
scroll to position [345, 0]
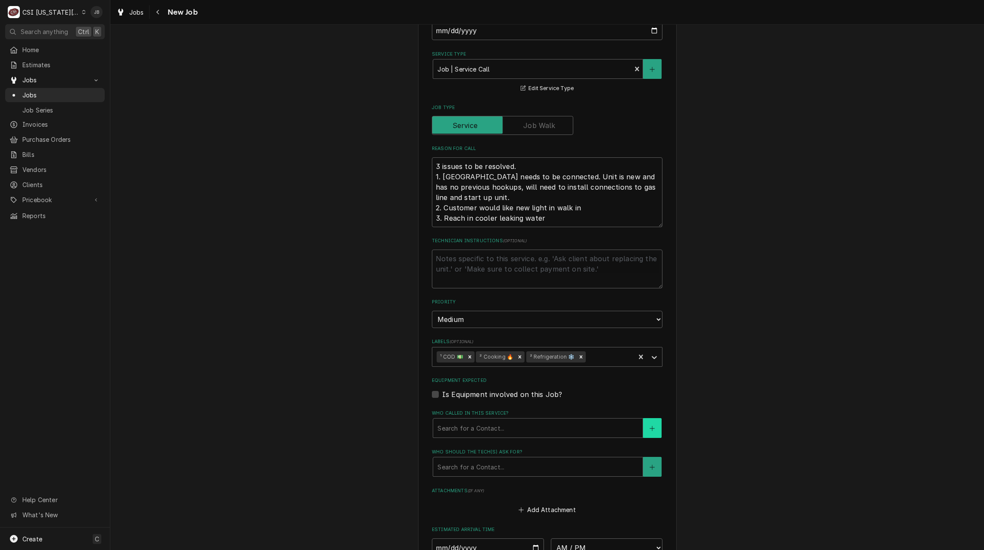
click at [647, 418] on button "Who called in this service?" at bounding box center [652, 428] width 18 height 20
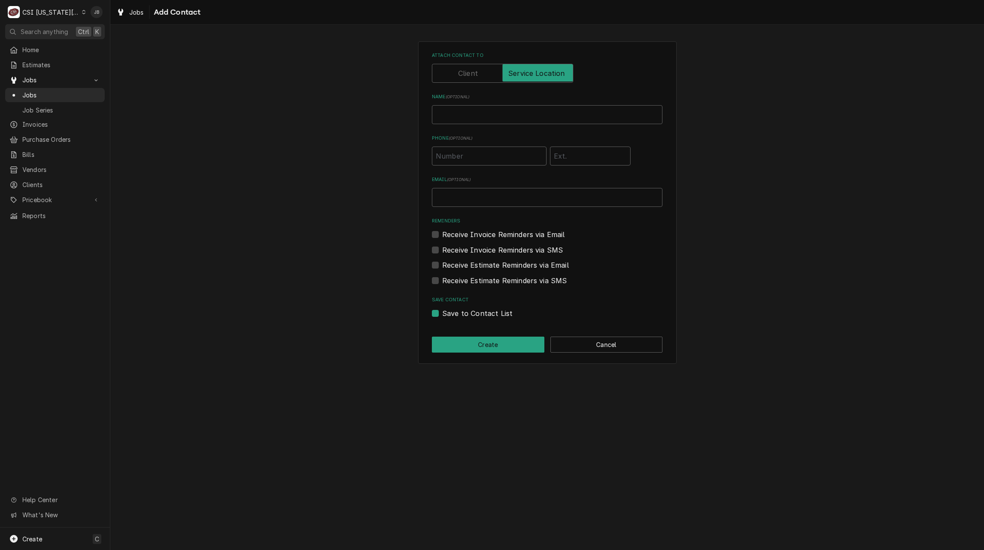
click at [460, 98] on span "( optional )" at bounding box center [458, 96] width 24 height 5
click at [460, 105] on input "Name ( optional )" at bounding box center [547, 114] width 231 height 19
click at [451, 117] on input "Name ( optional )" at bounding box center [547, 114] width 231 height 19
click at [476, 312] on label "Save to Contact List" at bounding box center [477, 313] width 70 height 10
click at [476, 312] on input "Save to Contact List" at bounding box center [557, 317] width 231 height 19
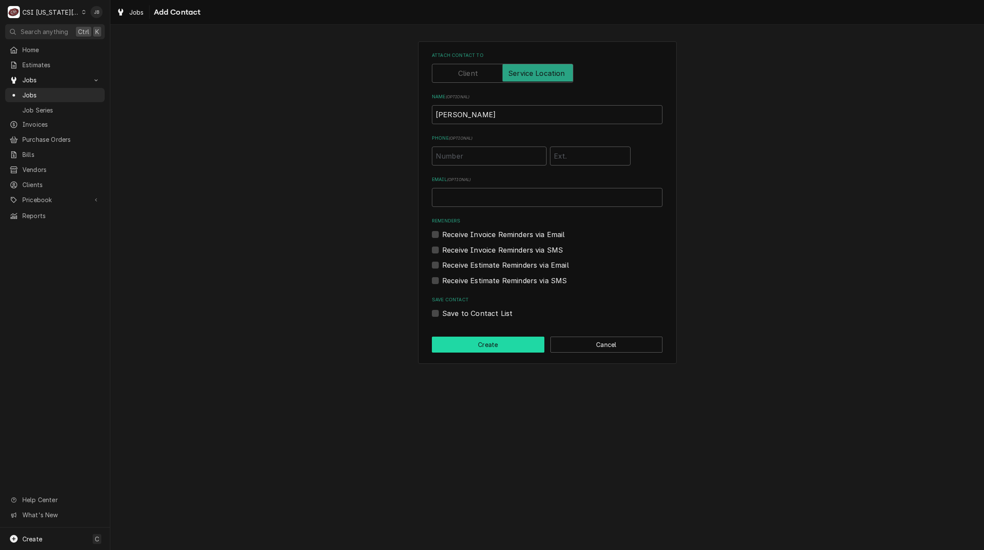
click at [474, 347] on button "Create" at bounding box center [488, 345] width 113 height 16
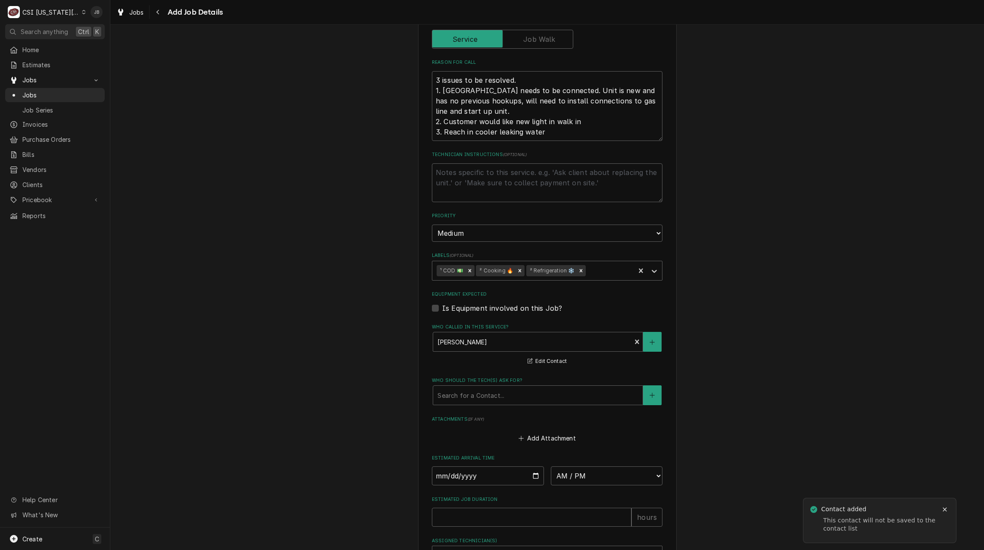
scroll to position [511, 0]
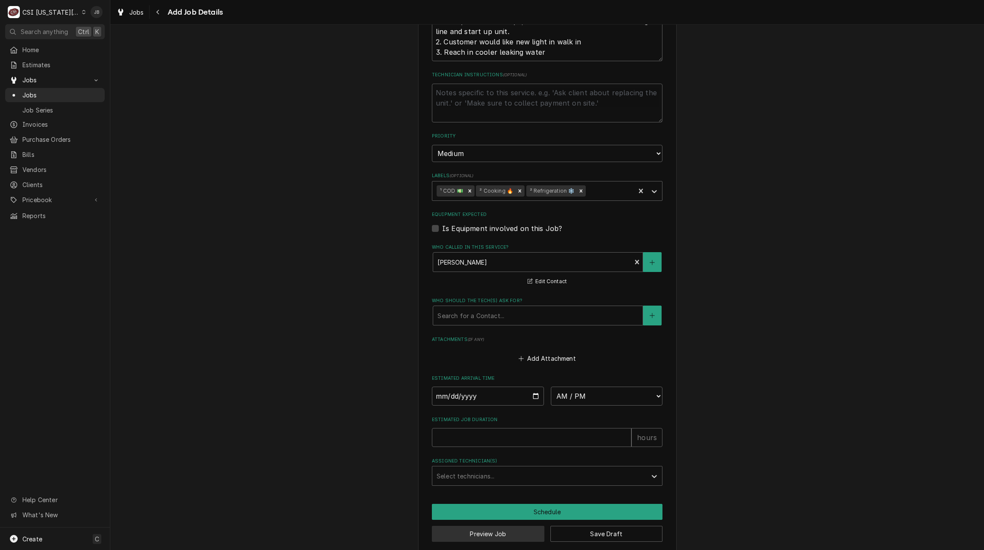
click at [474, 526] on button "Preview Job" at bounding box center [488, 534] width 113 height 16
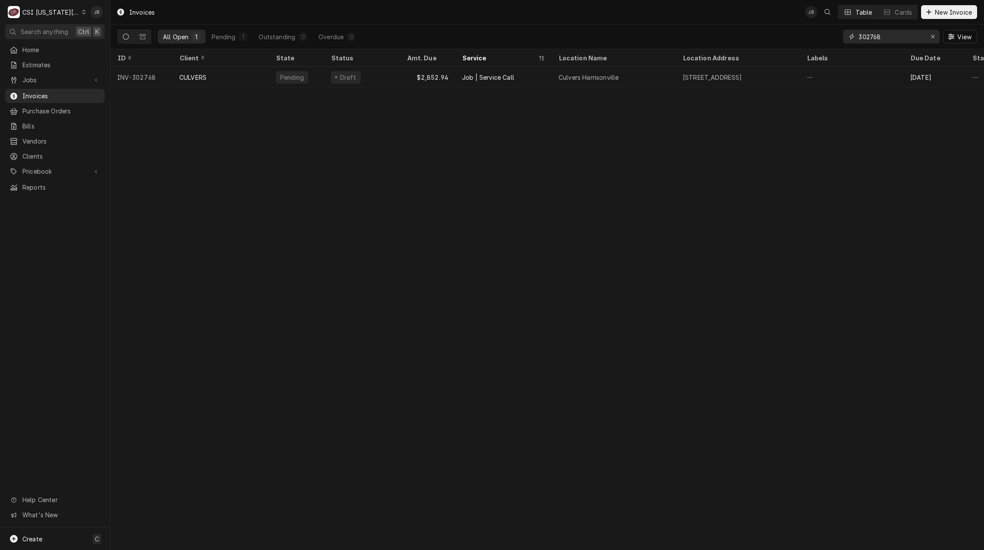
drag, startPoint x: 889, startPoint y: 38, endPoint x: 698, endPoint y: 39, distance: 191.8
click at [750, 39] on div "All Open 1 Pending 1 Outstanding 0 Overdue 0 302768 View" at bounding box center [547, 37] width 860 height 24
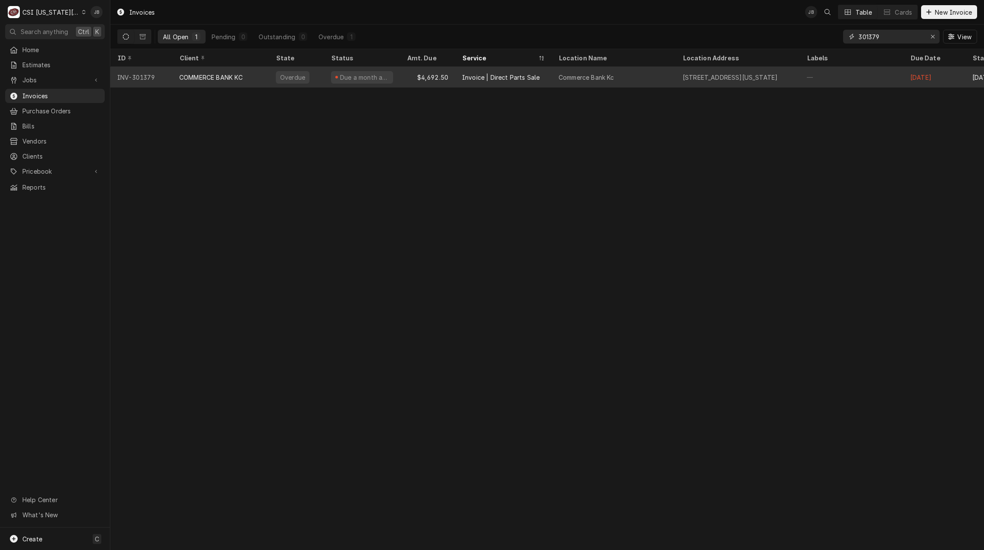
type input "301379"
click at [514, 78] on div "Invoice | Direct Parts Sale" at bounding box center [501, 77] width 78 height 9
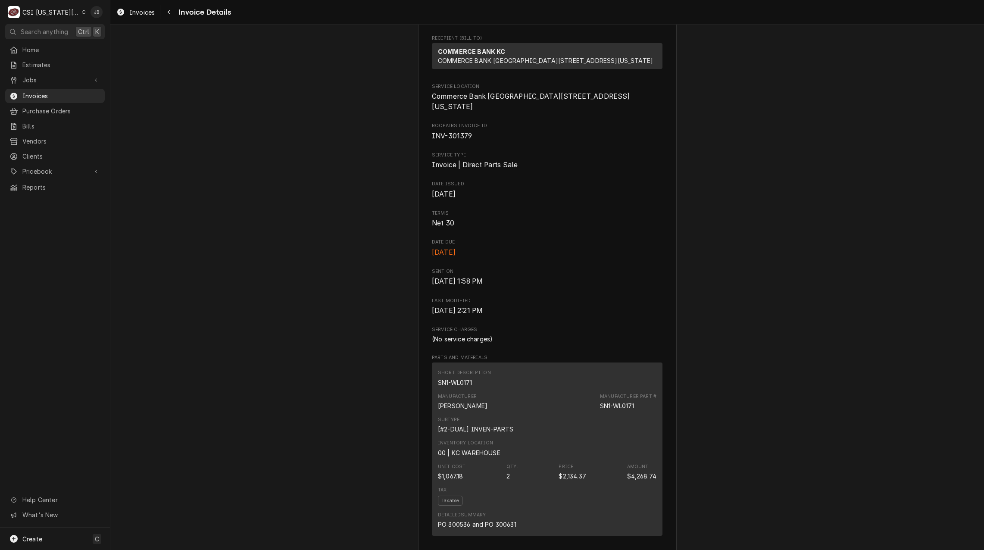
scroll to position [129, 0]
